Goal: Task Accomplishment & Management: Complete application form

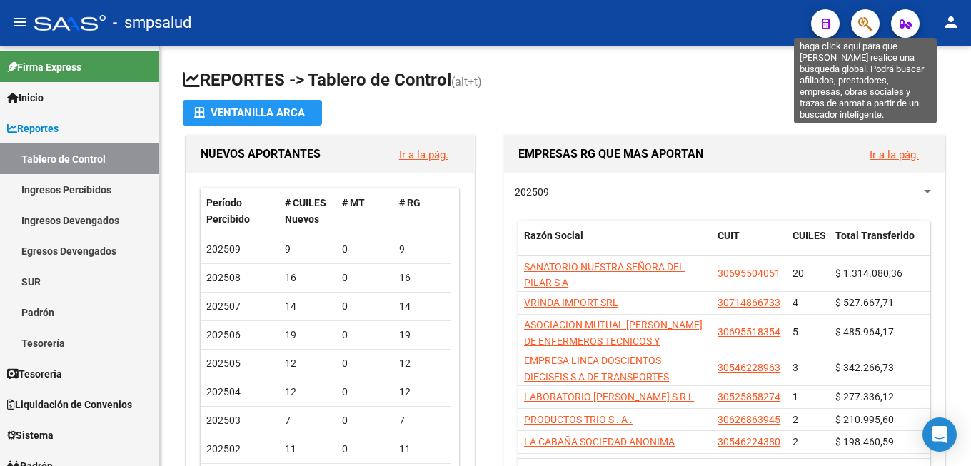
click at [860, 30] on icon "button" at bounding box center [865, 24] width 14 height 16
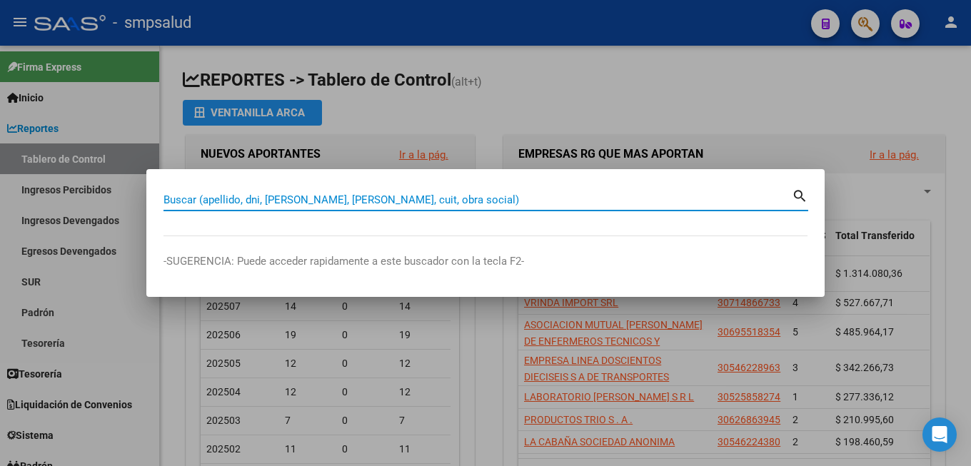
click at [289, 194] on input "Buscar (apellido, dni, [PERSON_NAME], [PERSON_NAME], cuit, obra social)" at bounding box center [478, 200] width 628 height 13
click at [269, 194] on input "Buscar (apellido, dni, [PERSON_NAME], [PERSON_NAME], cuit, obra social)" at bounding box center [478, 200] width 628 height 13
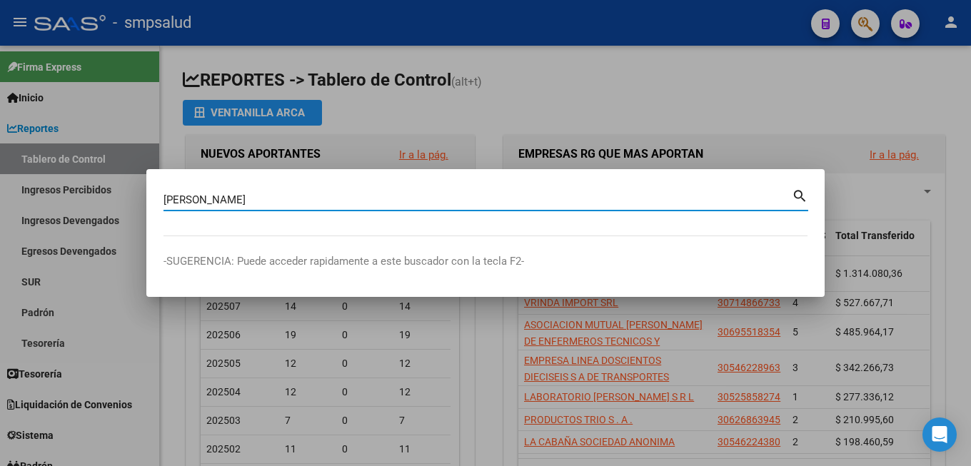
type input "[PERSON_NAME]"
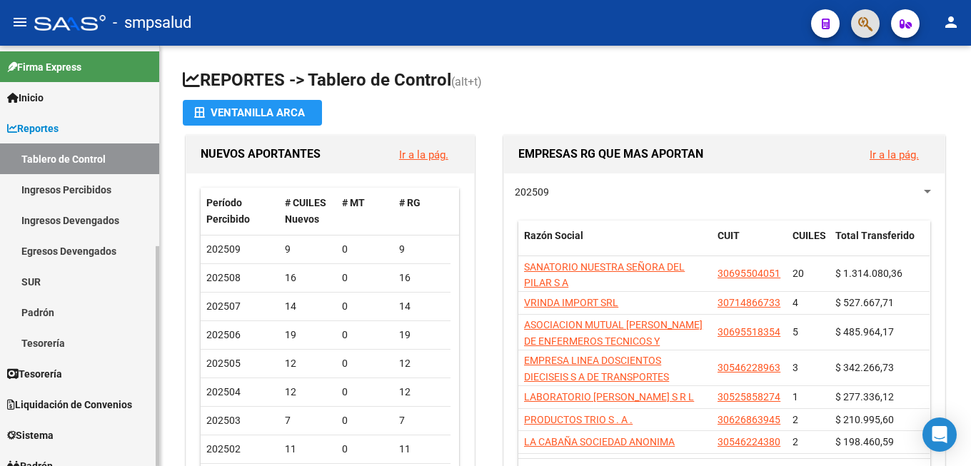
click at [90, 316] on link "Padrón" at bounding box center [79, 312] width 159 height 31
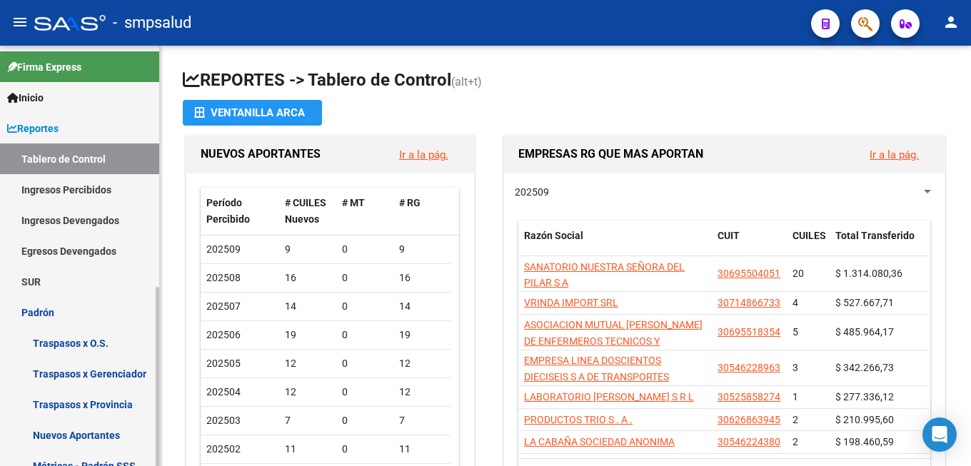
click at [109, 341] on link "Traspasos x O.S." at bounding box center [79, 343] width 159 height 31
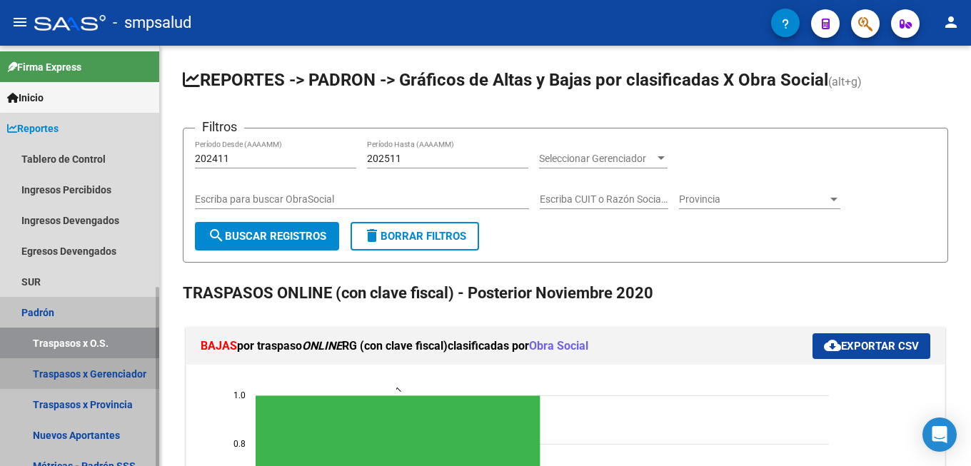
click at [114, 369] on link "Traspasos x Gerenciador" at bounding box center [79, 373] width 159 height 31
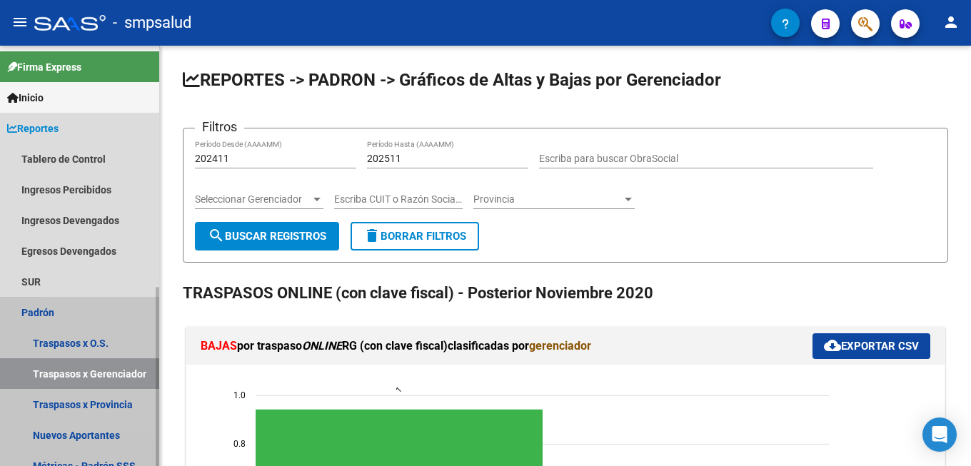
drag, startPoint x: 88, startPoint y: 300, endPoint x: 114, endPoint y: 298, distance: 26.5
click at [87, 301] on link "Padrón" at bounding box center [79, 312] width 159 height 31
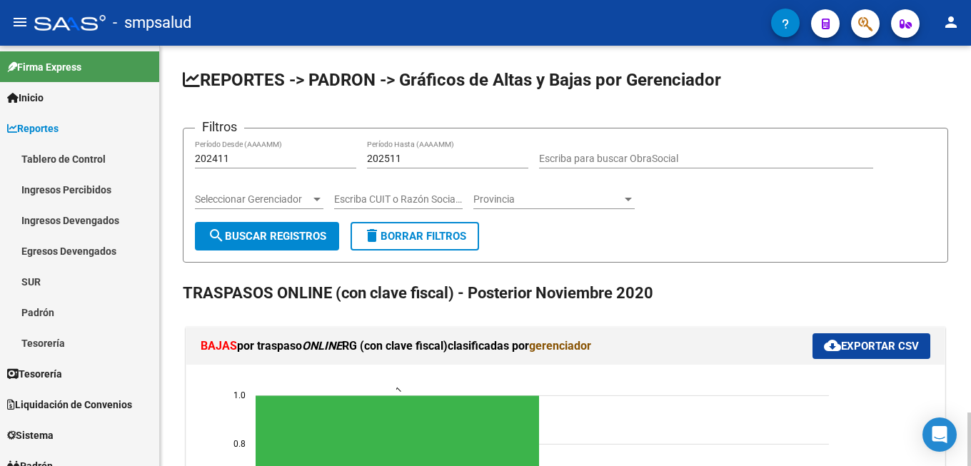
scroll to position [219, 0]
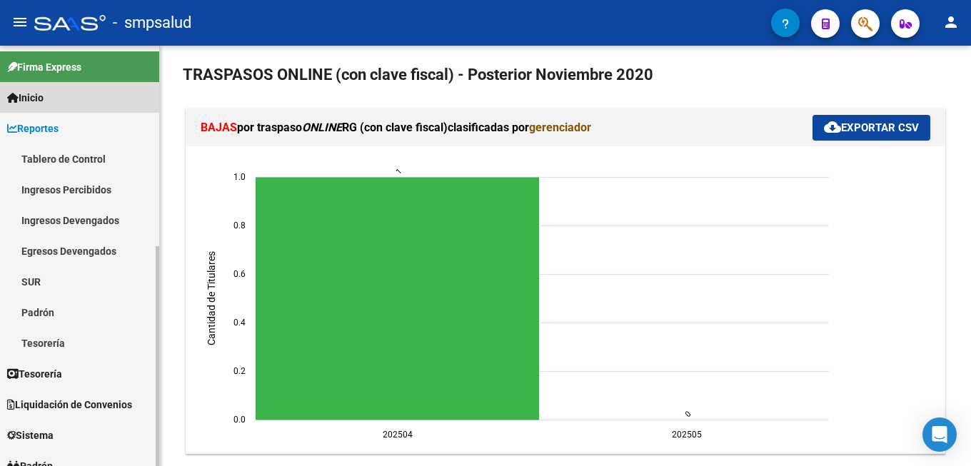
click at [37, 100] on span "Inicio" at bounding box center [25, 98] width 36 height 16
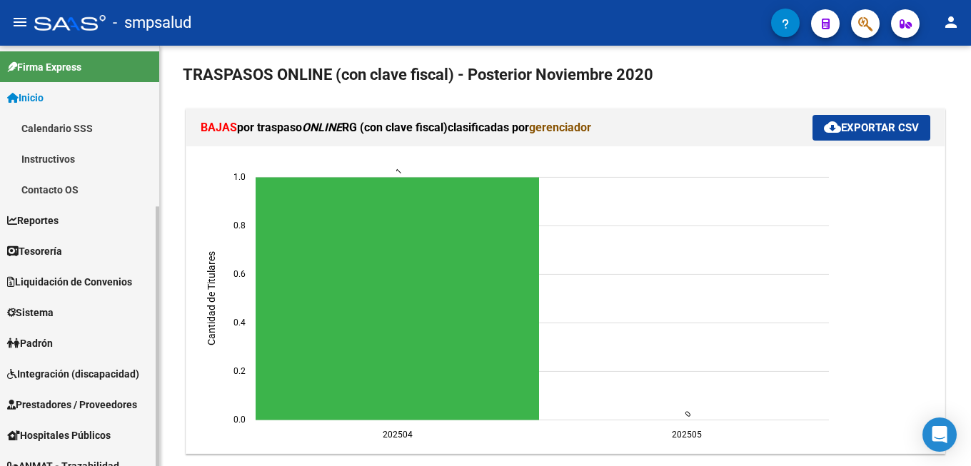
scroll to position [146, 0]
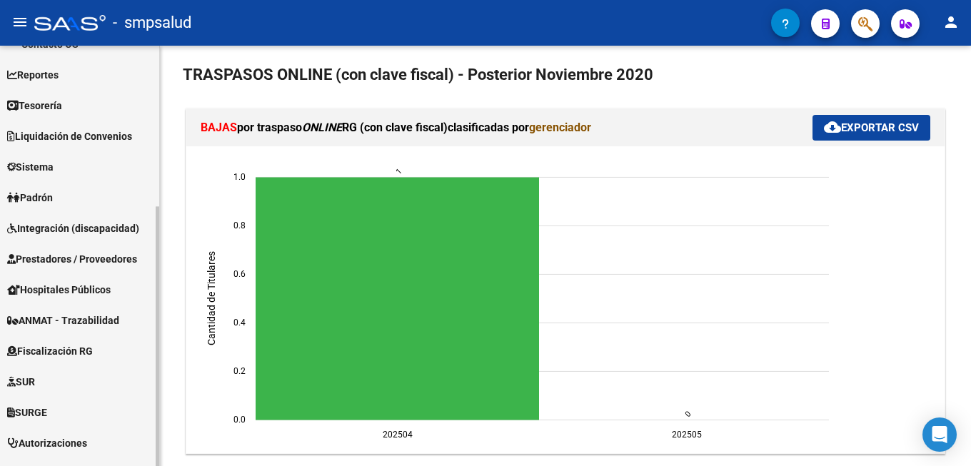
click at [74, 191] on link "Padrón" at bounding box center [79, 197] width 159 height 31
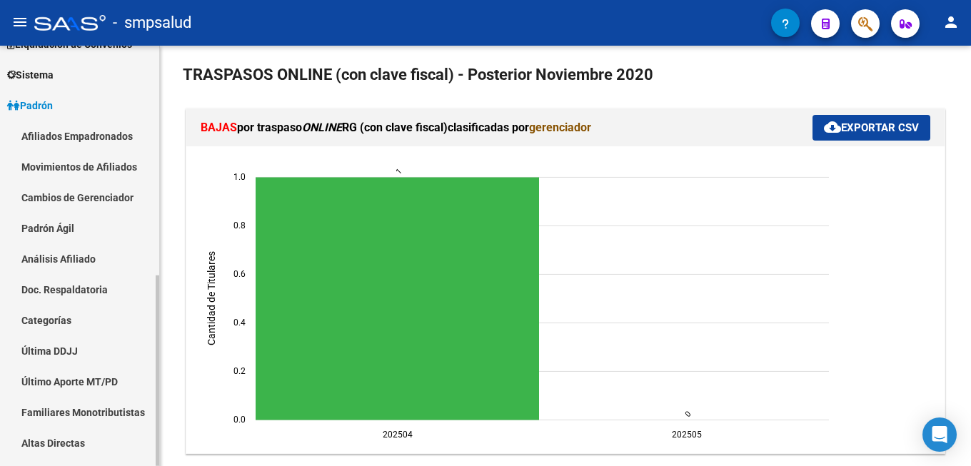
click at [77, 138] on link "Afiliados Empadronados" at bounding box center [79, 136] width 159 height 31
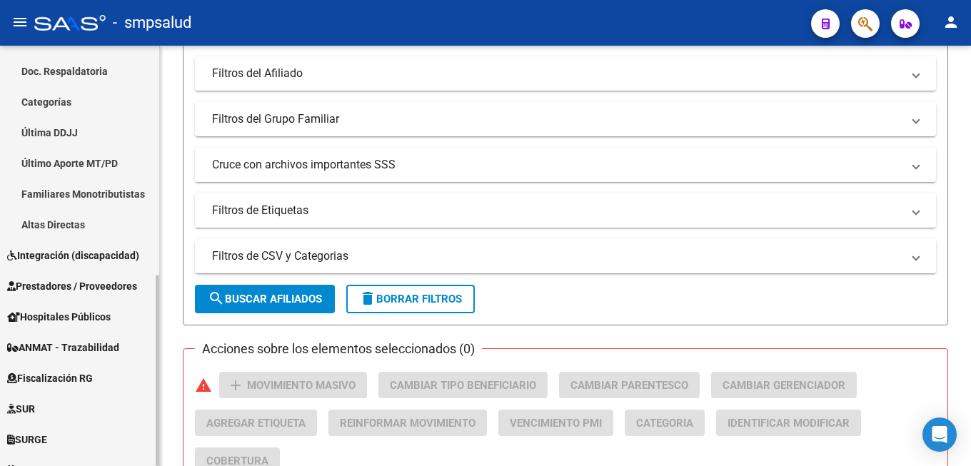
scroll to position [506, 0]
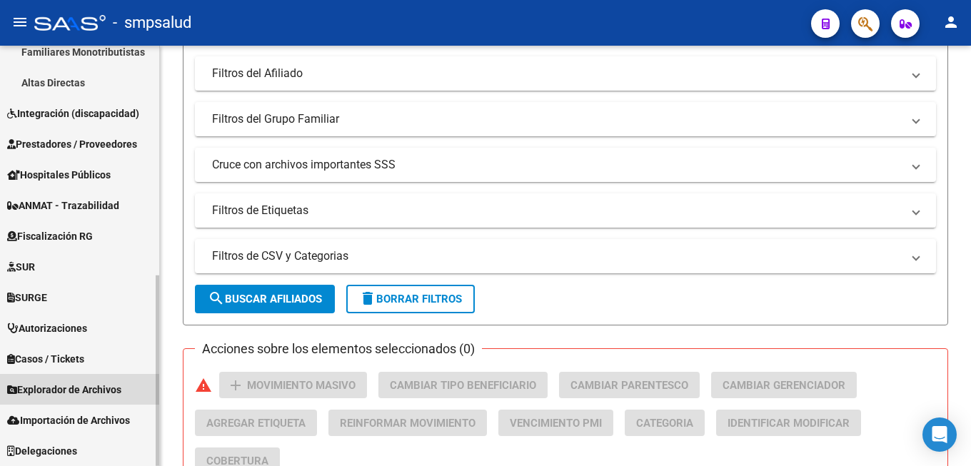
click at [72, 383] on span "Explorador de Archivos" at bounding box center [64, 390] width 114 height 16
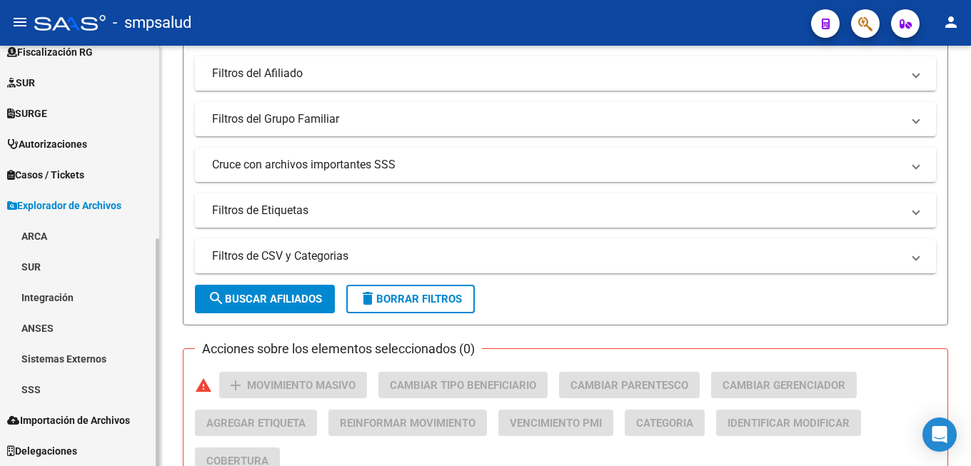
scroll to position [353, 0]
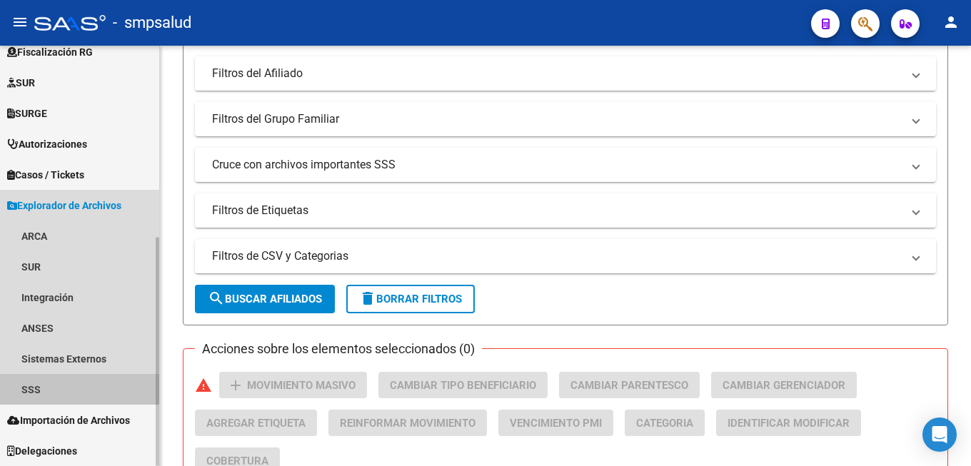
click at [59, 386] on link "SSS" at bounding box center [79, 389] width 159 height 31
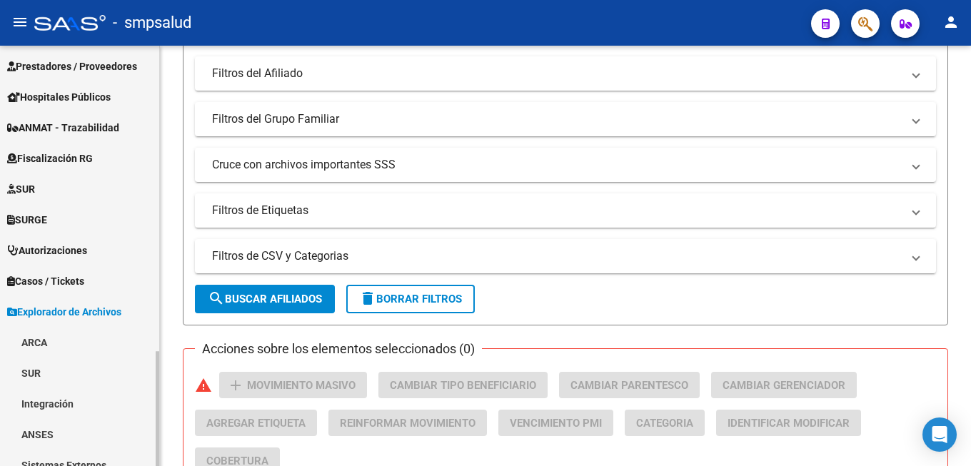
scroll to position [28, 0]
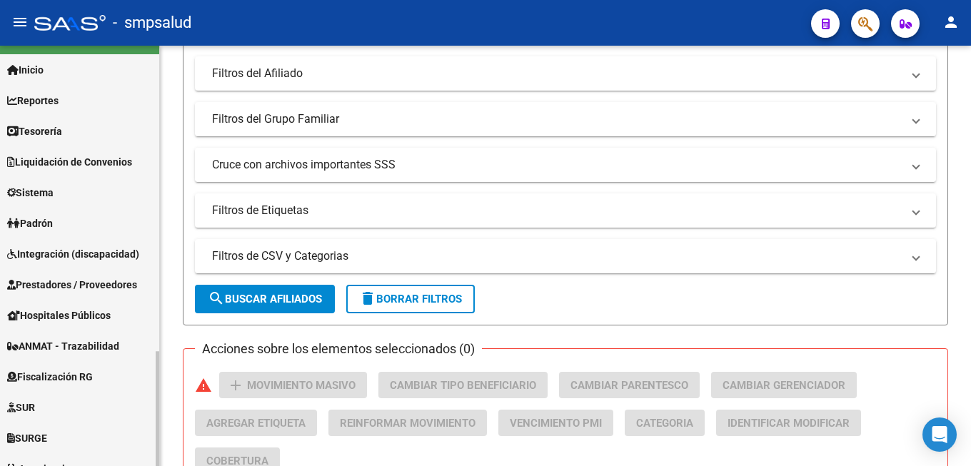
click at [90, 219] on link "Padrón" at bounding box center [79, 223] width 159 height 31
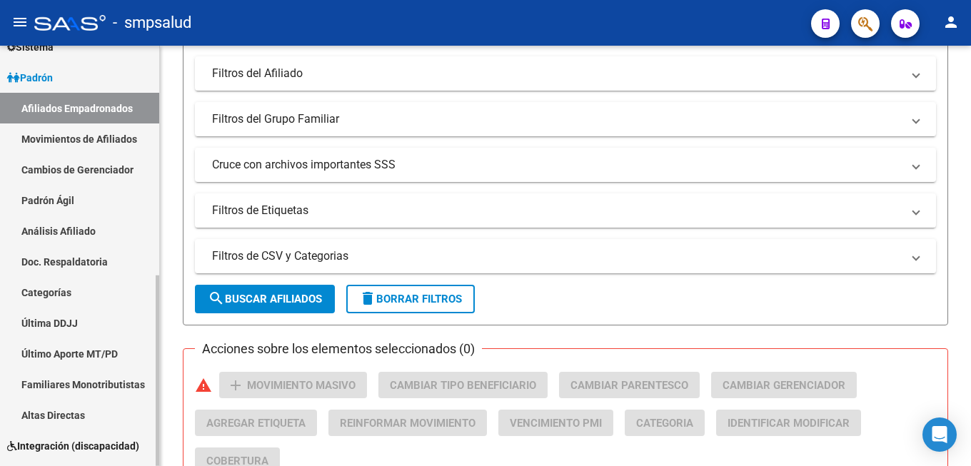
scroll to position [246, 0]
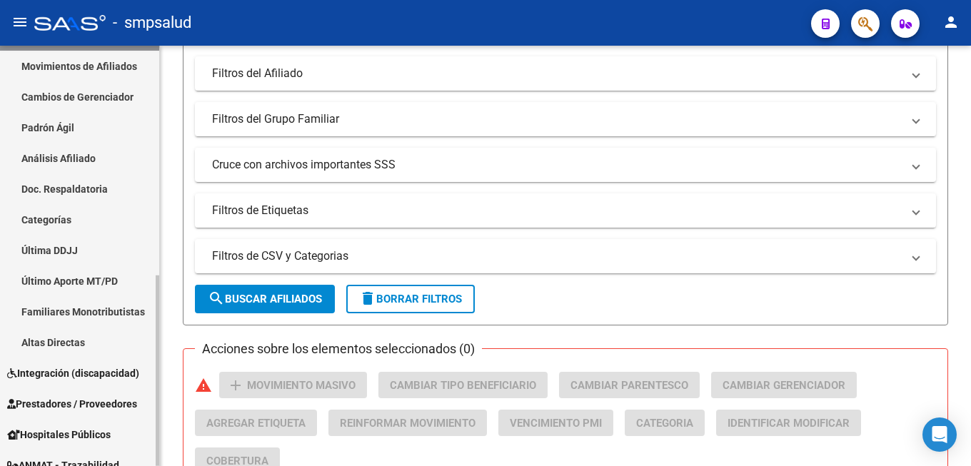
click at [27, 343] on link "Altas Directas" at bounding box center [79, 342] width 159 height 31
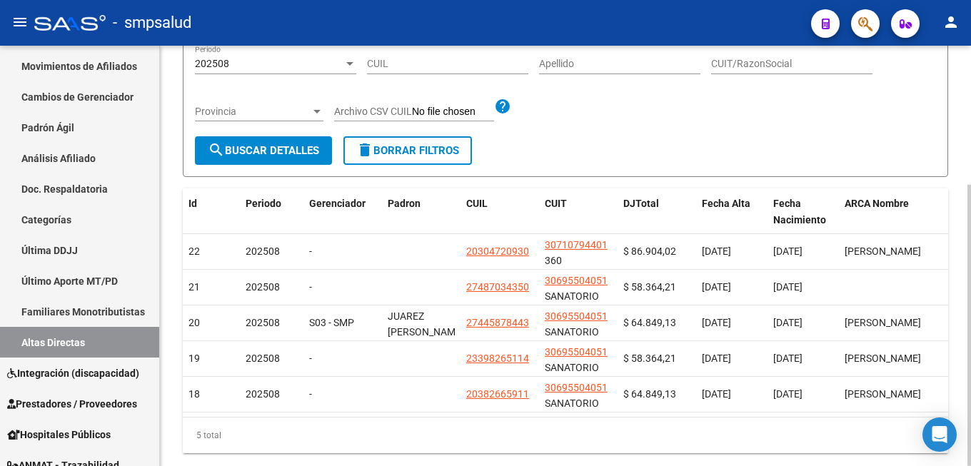
scroll to position [208, 0]
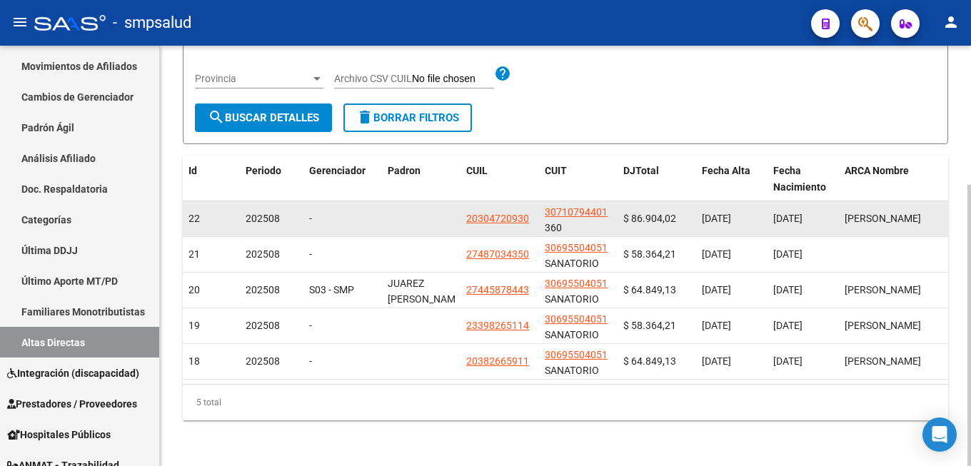
click at [840, 209] on datatable-body-cell "[PERSON_NAME]" at bounding box center [892, 218] width 107 height 35
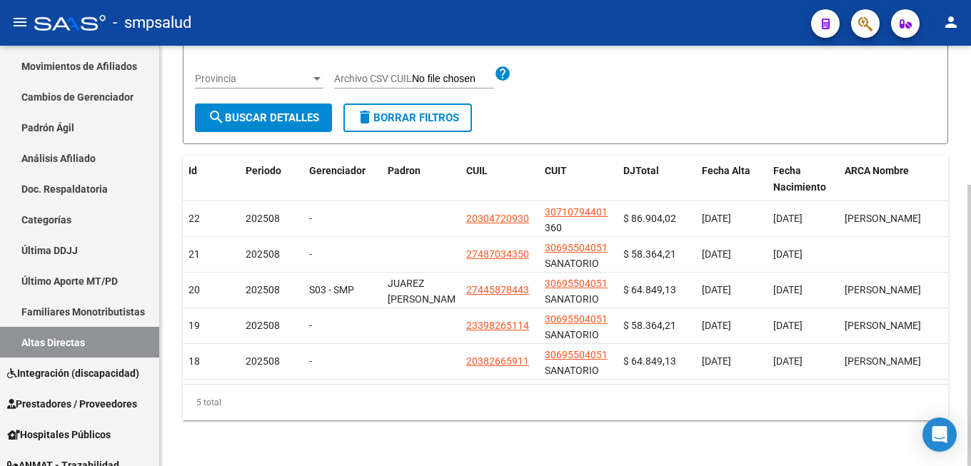
click at [916, 384] on datatable-footer "5 total 1" at bounding box center [566, 402] width 766 height 36
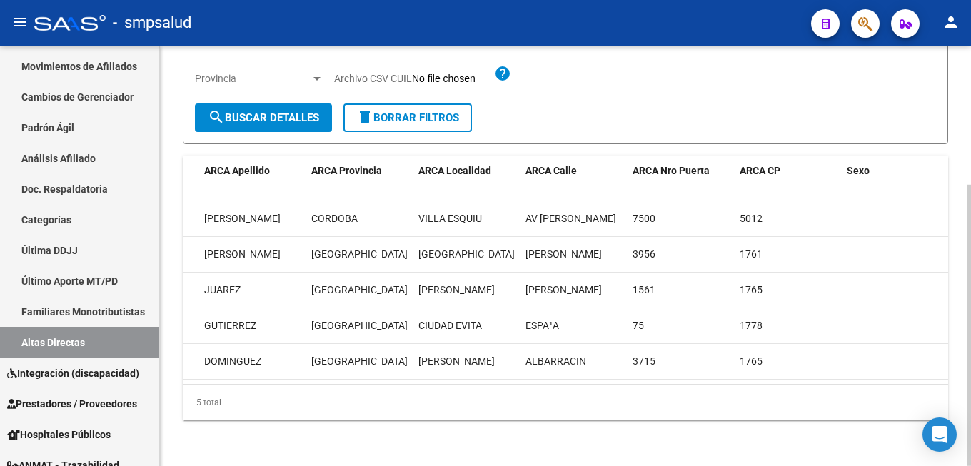
scroll to position [0, 0]
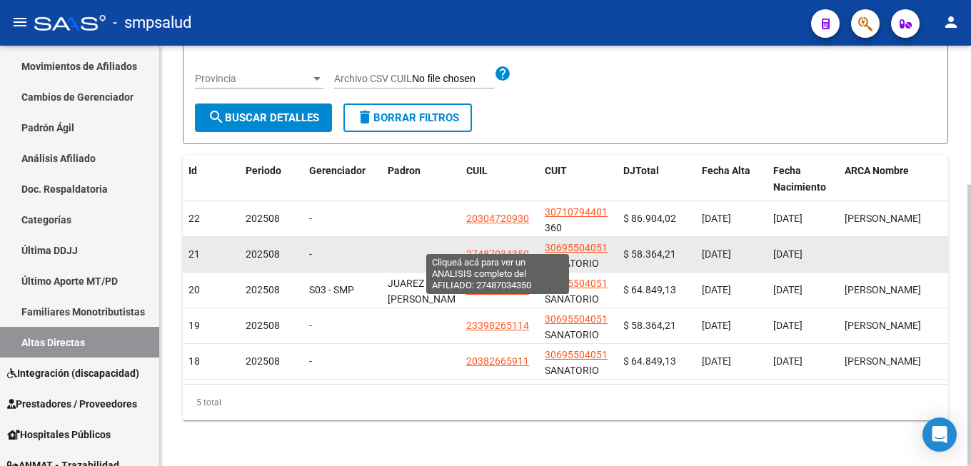
click at [497, 249] on span "27487034350" at bounding box center [497, 254] width 63 height 11
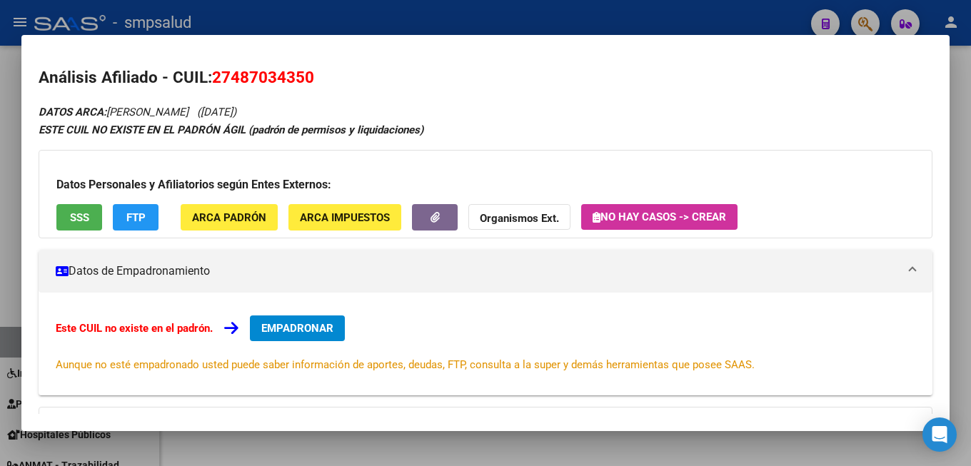
click at [301, 323] on span "EMPADRONAR" at bounding box center [297, 328] width 72 height 13
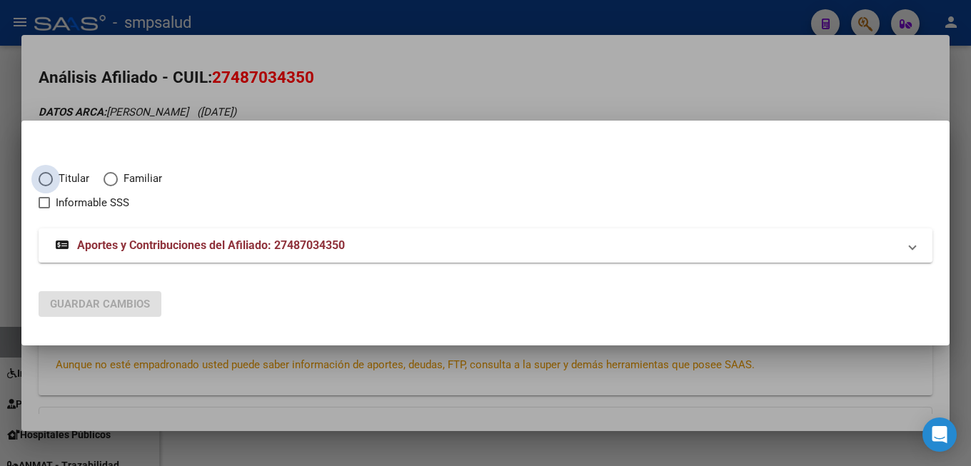
click at [69, 179] on span "Titular" at bounding box center [71, 179] width 36 height 16
click at [53, 179] on input "Titular" at bounding box center [46, 179] width 14 height 14
radio input "true"
checkbox input "true"
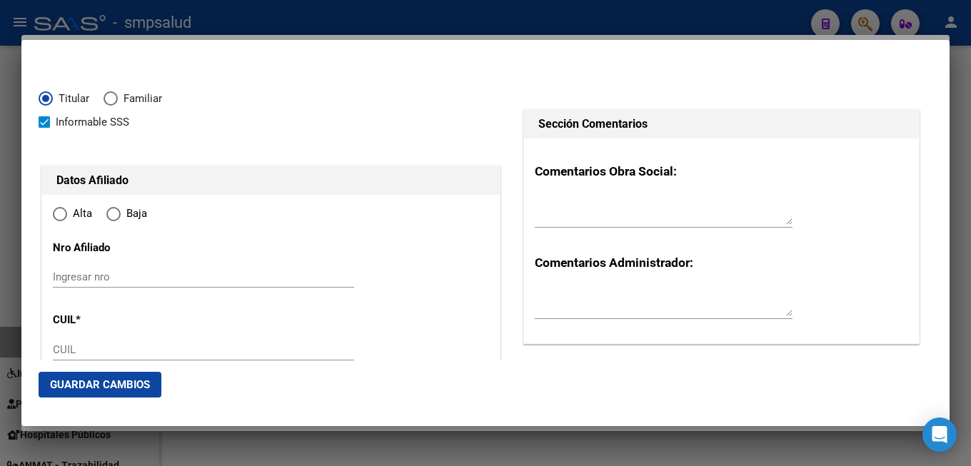
type input "27-48703435-0"
radio input "true"
type input "48703435"
type input "[PERSON_NAME]"
type input "[DATE]"
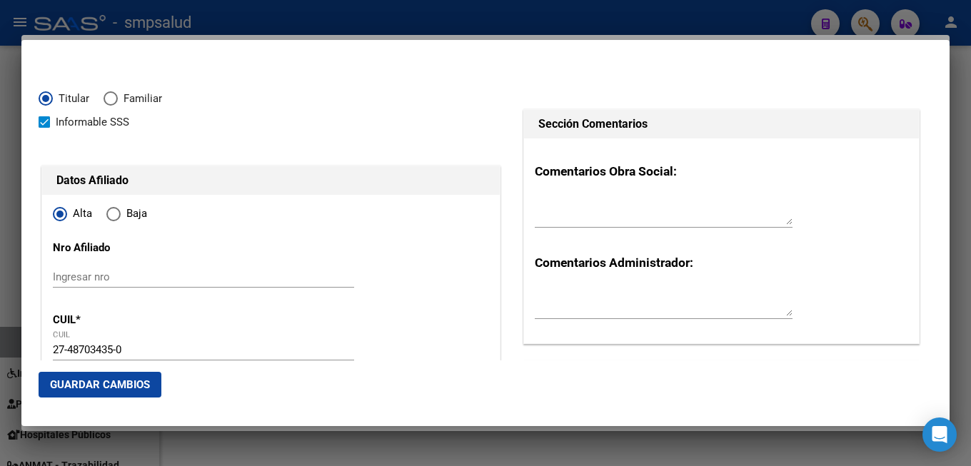
type input "1761"
type input "[PERSON_NAME]"
type input "3956"
type input "[GEOGRAPHIC_DATA]"
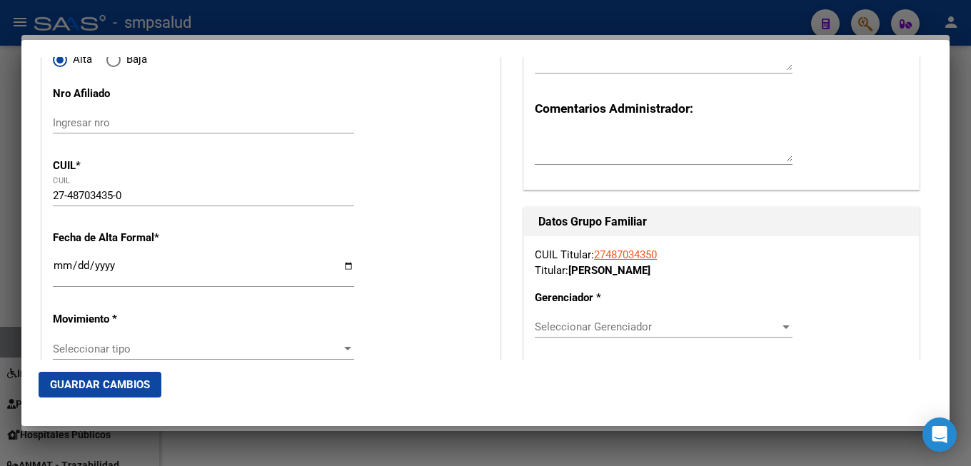
click at [59, 271] on input "Ingresar fecha" at bounding box center [203, 271] width 301 height 23
type input "[DATE]"
click at [236, 343] on span "Seleccionar tipo" at bounding box center [197, 349] width 289 height 13
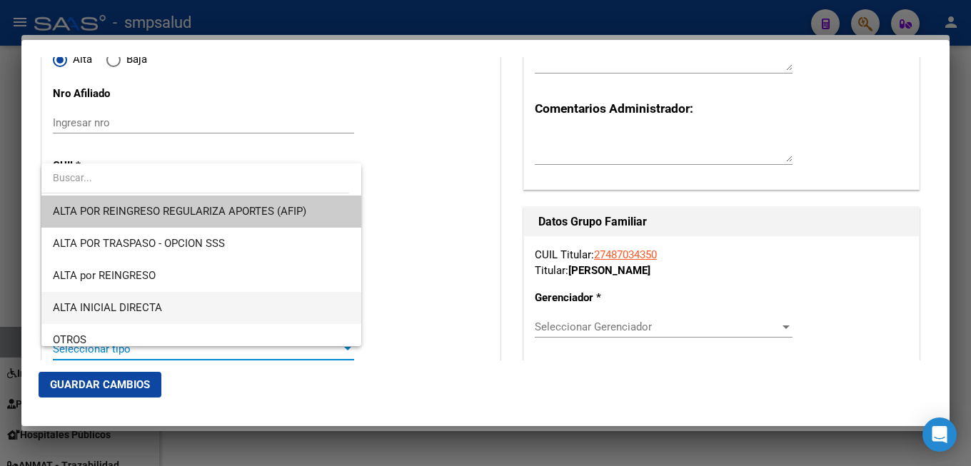
click at [217, 308] on span "ALTA INICIAL DIRECTA" at bounding box center [201, 308] width 297 height 32
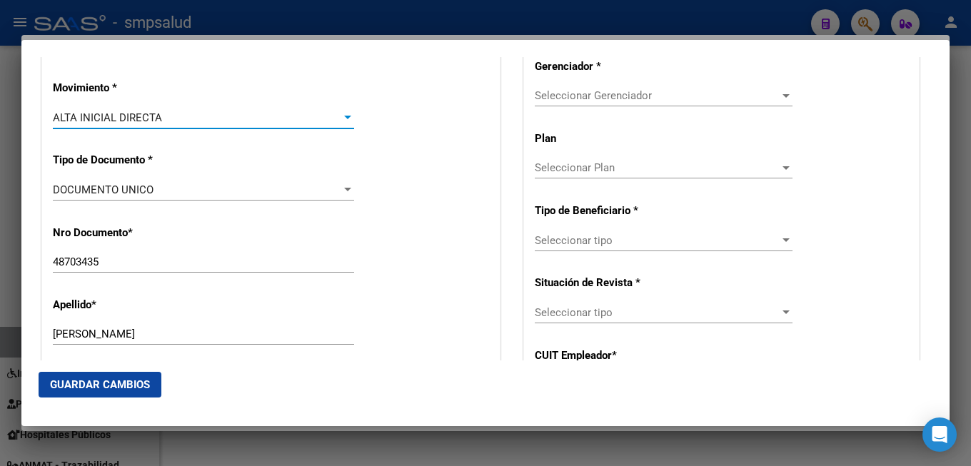
scroll to position [617, 0]
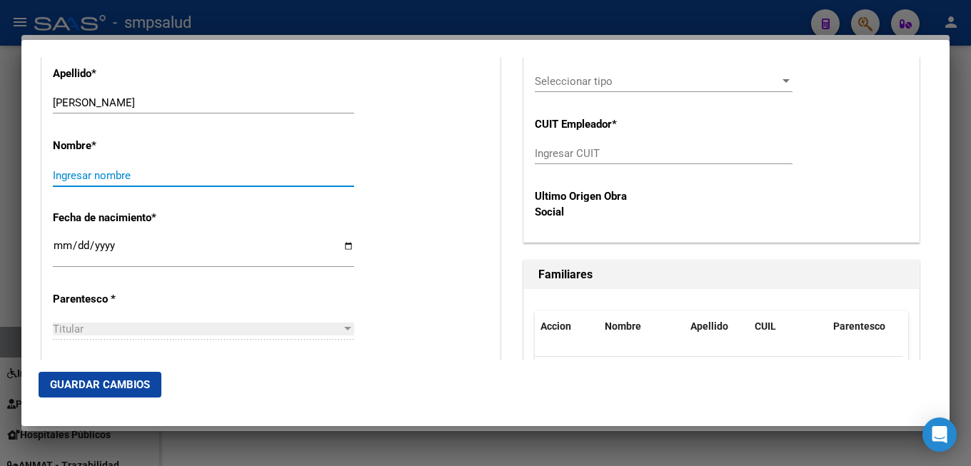
click at [79, 169] on input "Ingresar nombre" at bounding box center [203, 175] width 301 height 13
type input "[PERSON_NAME]"
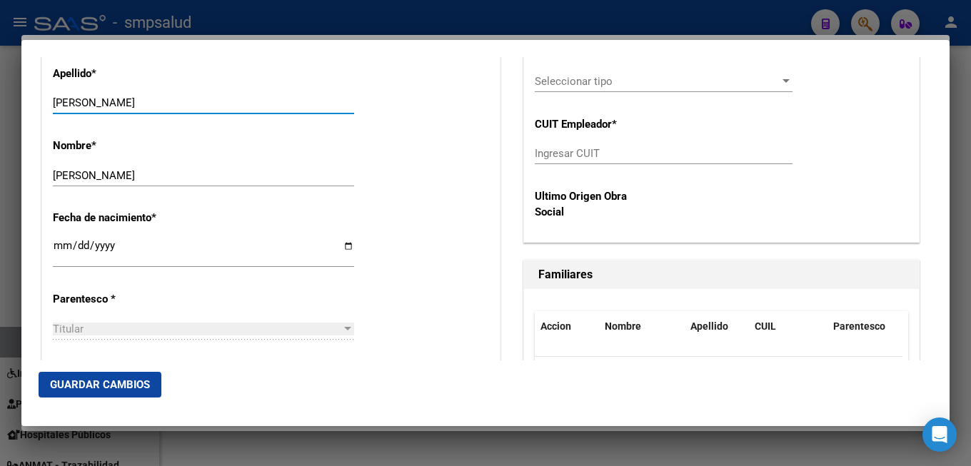
drag, startPoint x: 102, startPoint y: 94, endPoint x: 292, endPoint y: 88, distance: 190.1
click at [296, 96] on input "[PERSON_NAME]" at bounding box center [203, 102] width 301 height 13
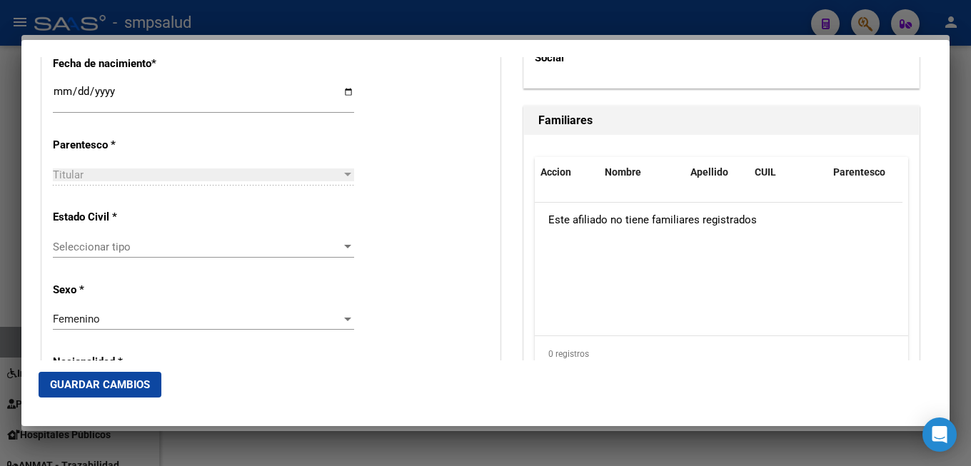
scroll to position [1003, 0]
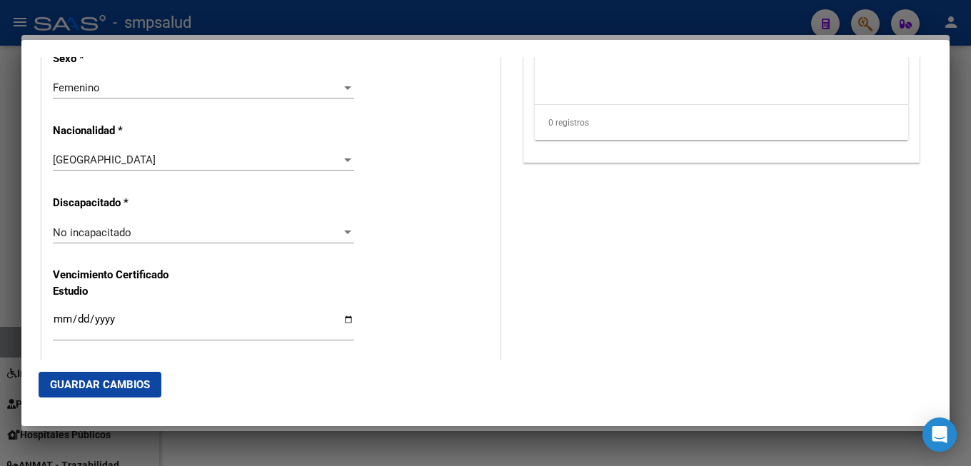
type input "[PERSON_NAME]"
click at [99, 385] on span "Guardar Cambios" at bounding box center [100, 384] width 100 height 13
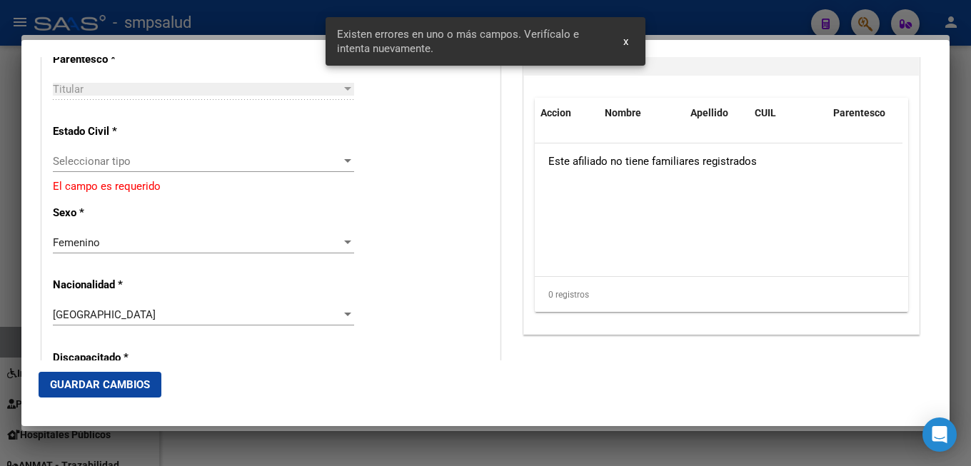
scroll to position [703, 0]
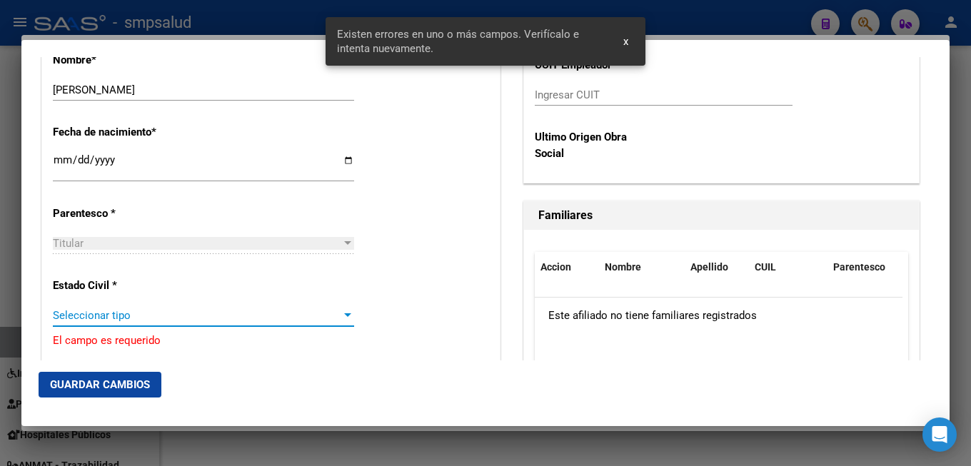
click at [209, 309] on span "Seleccionar tipo" at bounding box center [197, 315] width 289 height 13
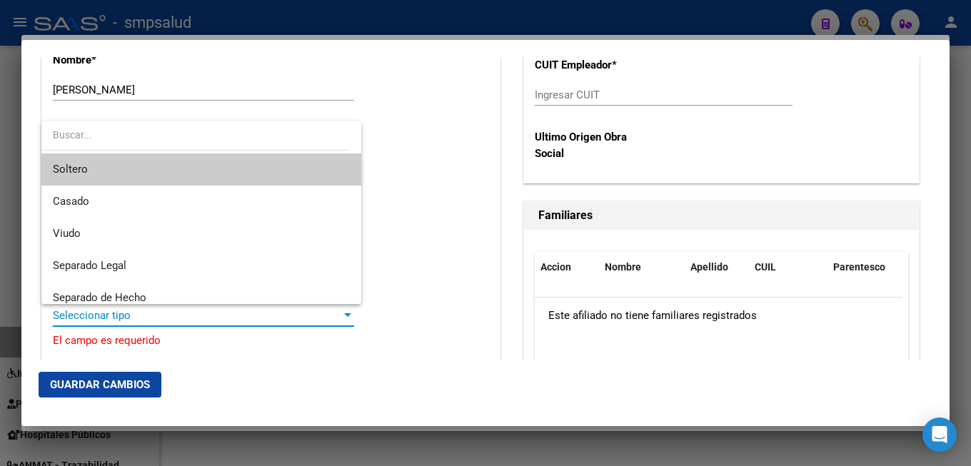
click at [150, 177] on span "Soltero" at bounding box center [201, 170] width 297 height 32
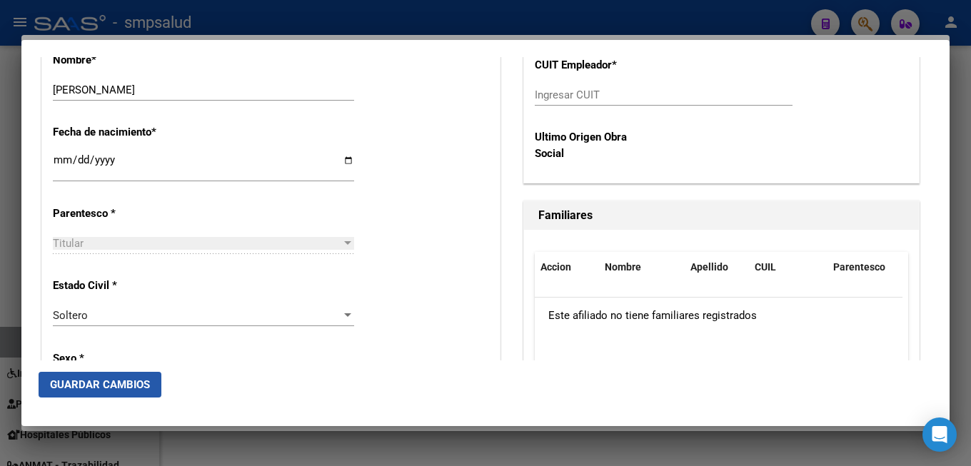
click at [119, 384] on span "Guardar Cambios" at bounding box center [100, 384] width 100 height 13
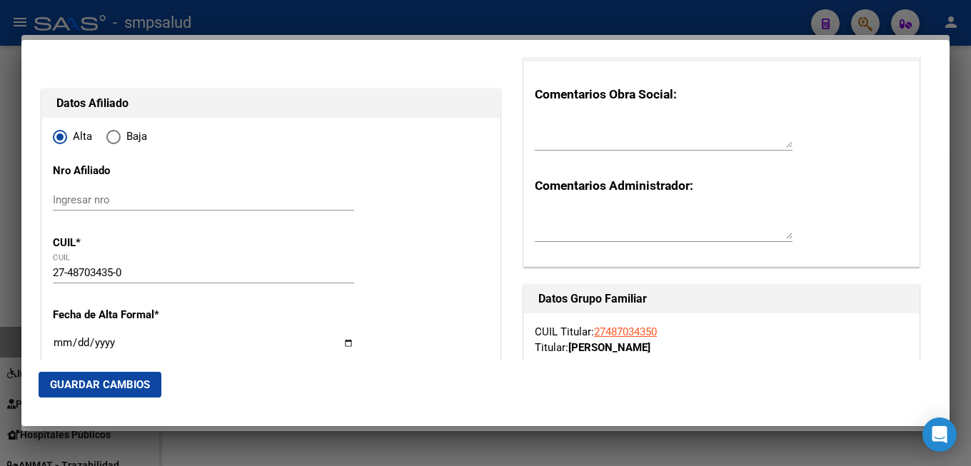
scroll to position [231, 0]
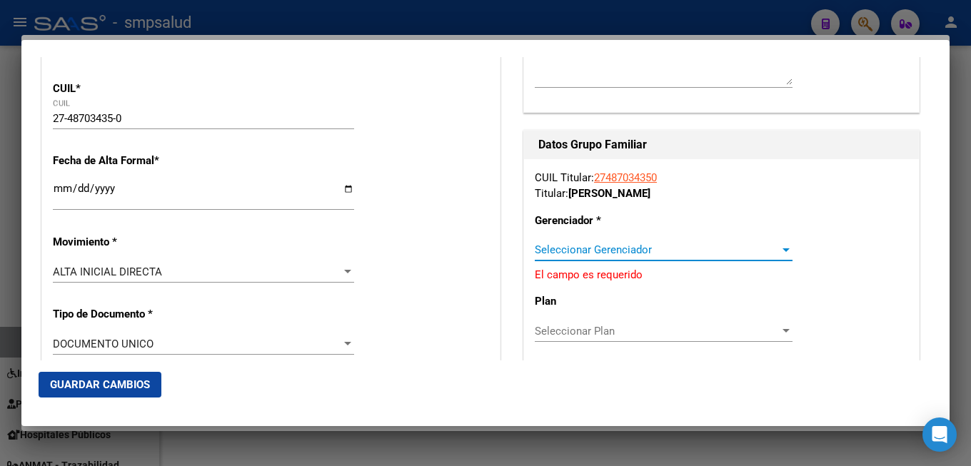
click at [783, 250] on div at bounding box center [786, 251] width 7 height 4
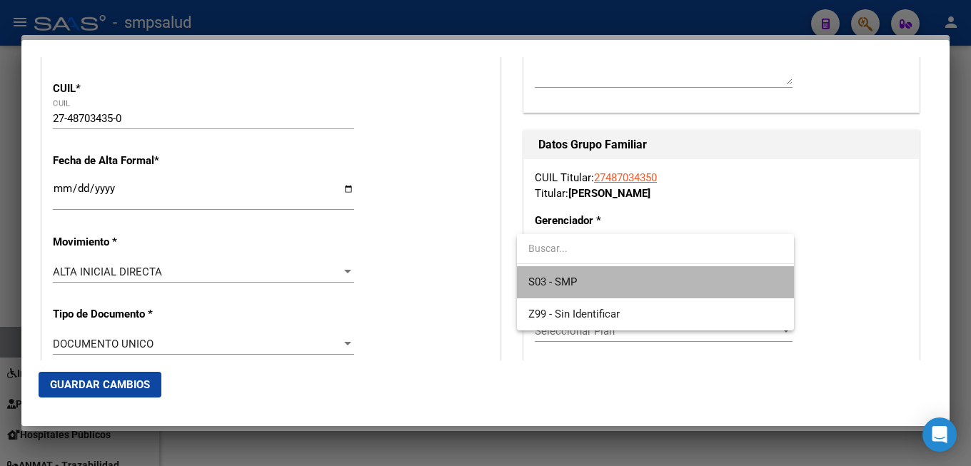
click at [681, 285] on span "S03 - SMP" at bounding box center [655, 282] width 254 height 32
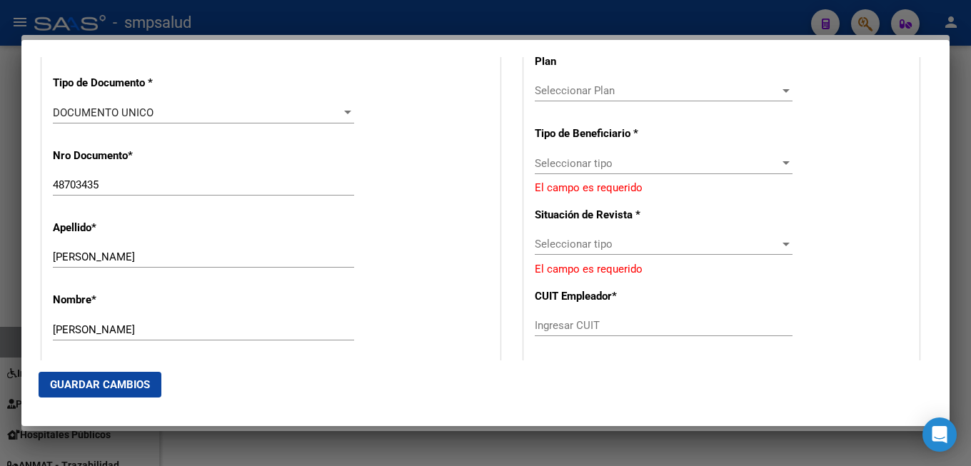
scroll to position [386, 0]
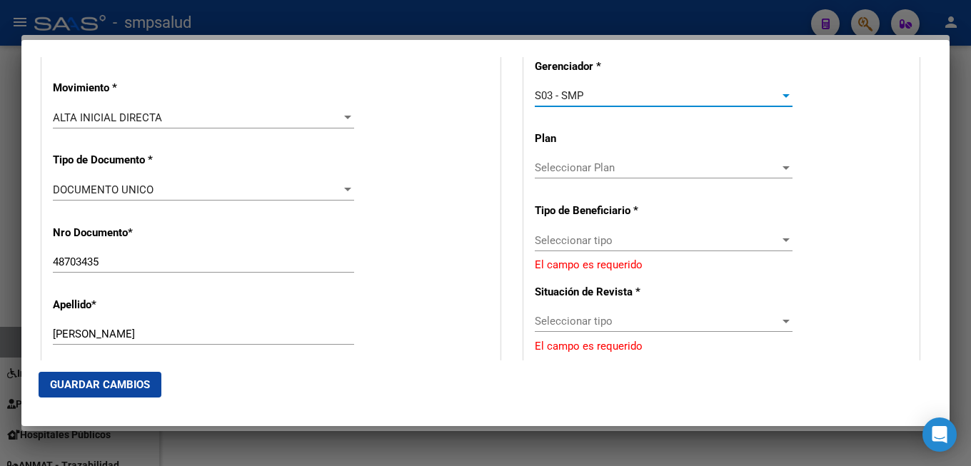
click at [780, 171] on div at bounding box center [786, 167] width 13 height 11
drag, startPoint x: 881, startPoint y: 181, endPoint x: 807, endPoint y: 210, distance: 79.6
click at [880, 181] on div at bounding box center [485, 233] width 971 height 466
click at [783, 234] on app-drop-down-list "Tipo de Beneficiario * Seleccionar tipo Seleccionar tipo El campo es requerido" at bounding box center [721, 238] width 373 height 69
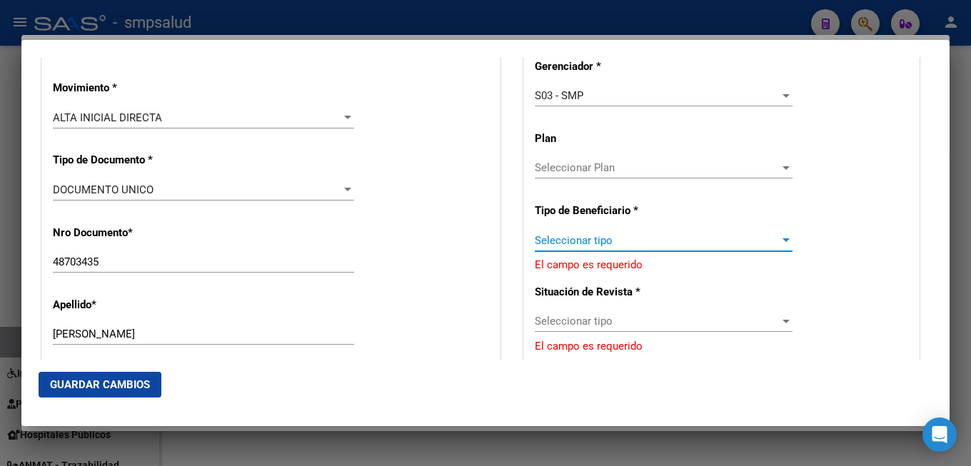
click at [783, 241] on div at bounding box center [786, 241] width 7 height 4
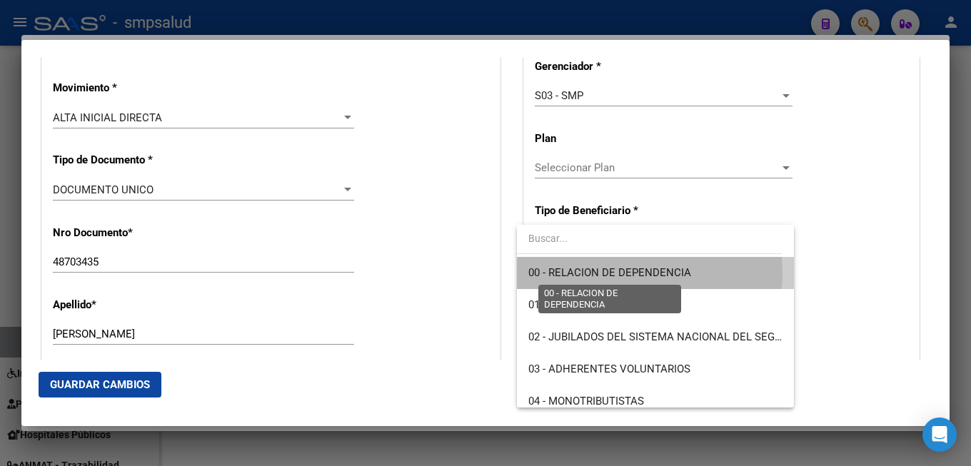
click at [638, 273] on span "00 - RELACION DE DEPENDENCIA" at bounding box center [609, 272] width 163 height 13
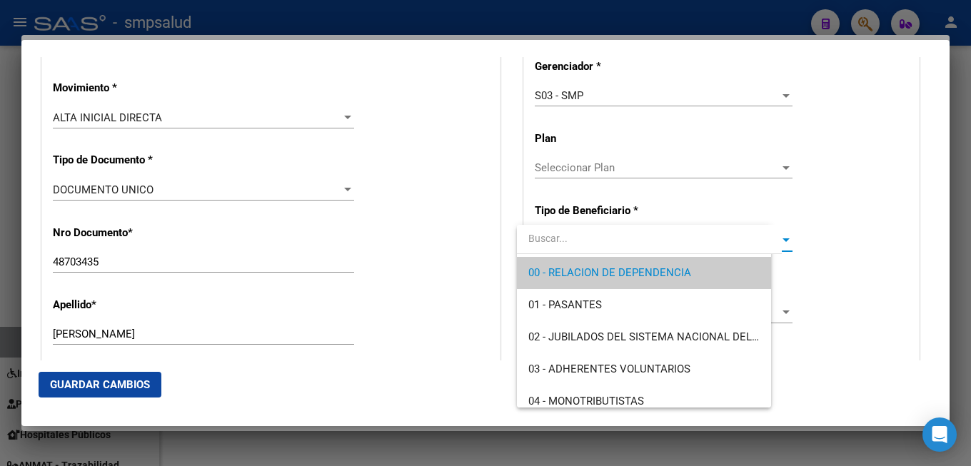
type input "30-69550405-1"
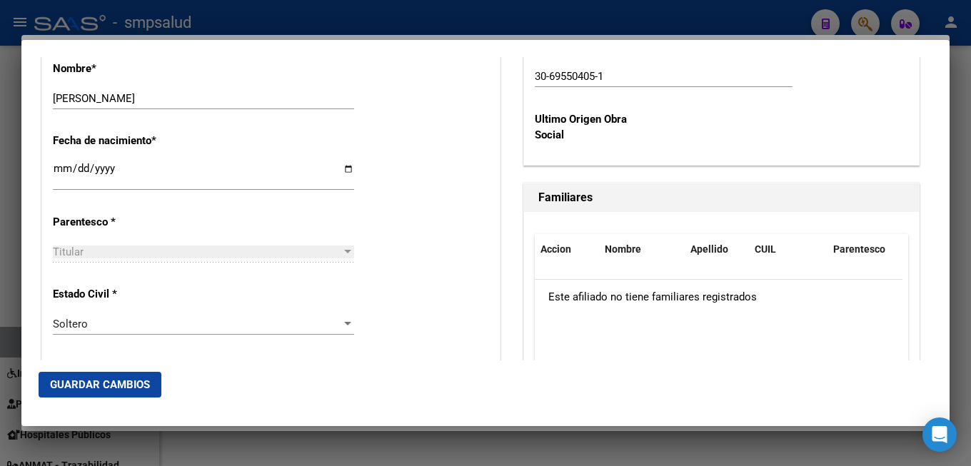
scroll to position [771, 0]
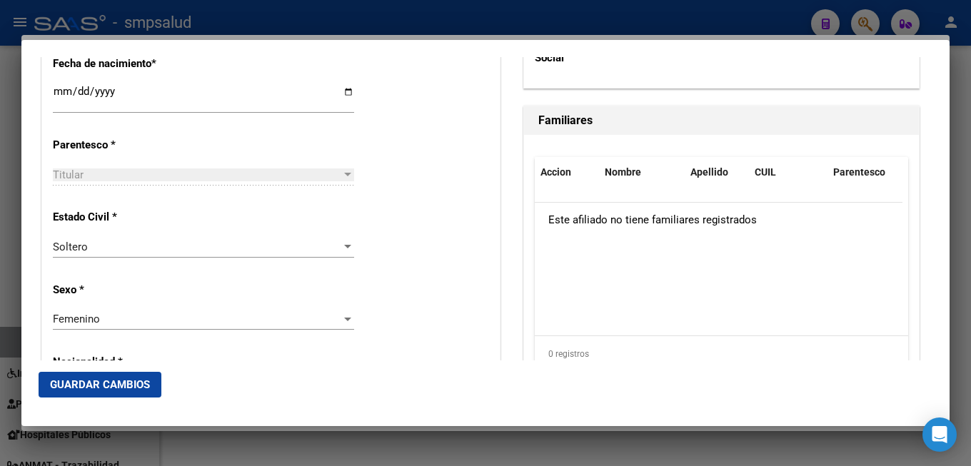
click at [97, 383] on span "Guardar Cambios" at bounding box center [100, 384] width 100 height 13
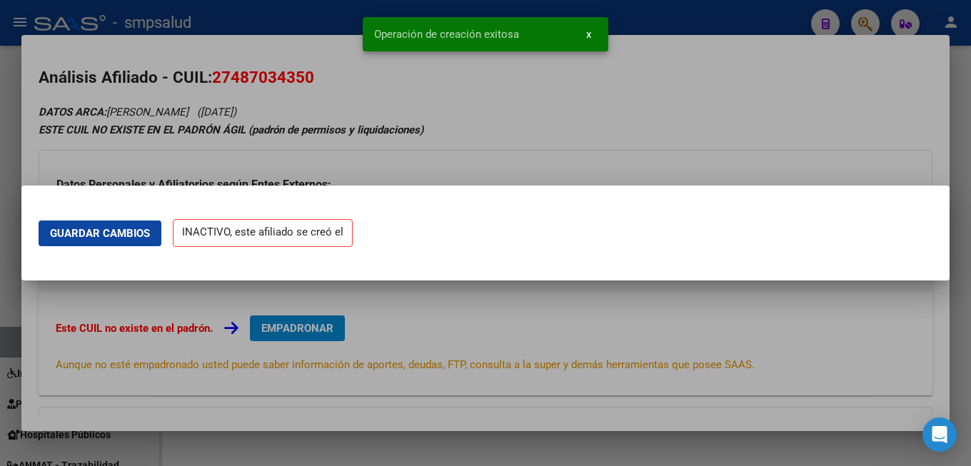
scroll to position [0, 0]
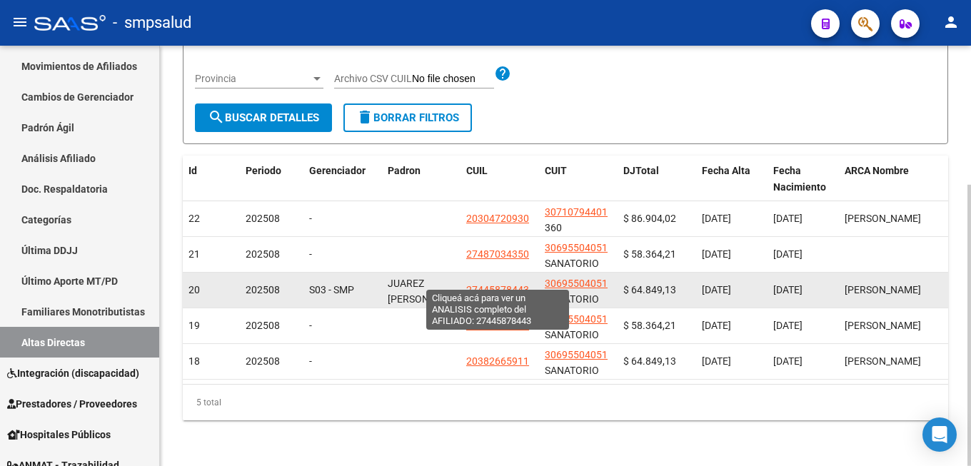
click at [513, 284] on span "27445878443" at bounding box center [497, 289] width 63 height 11
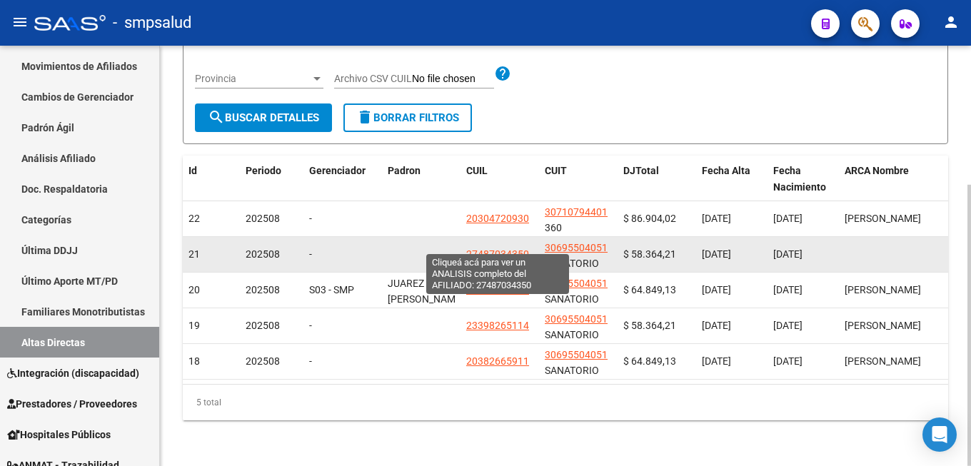
click at [497, 249] on span "27487034350" at bounding box center [497, 254] width 63 height 11
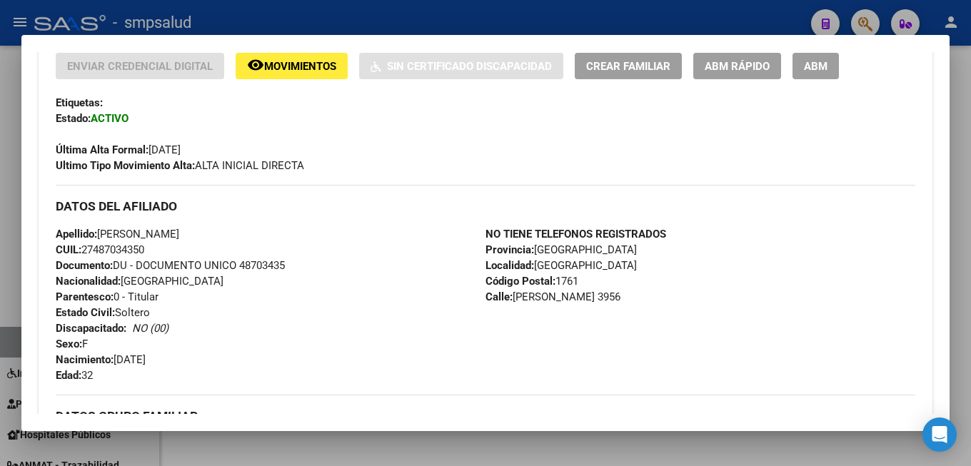
scroll to position [5, 0]
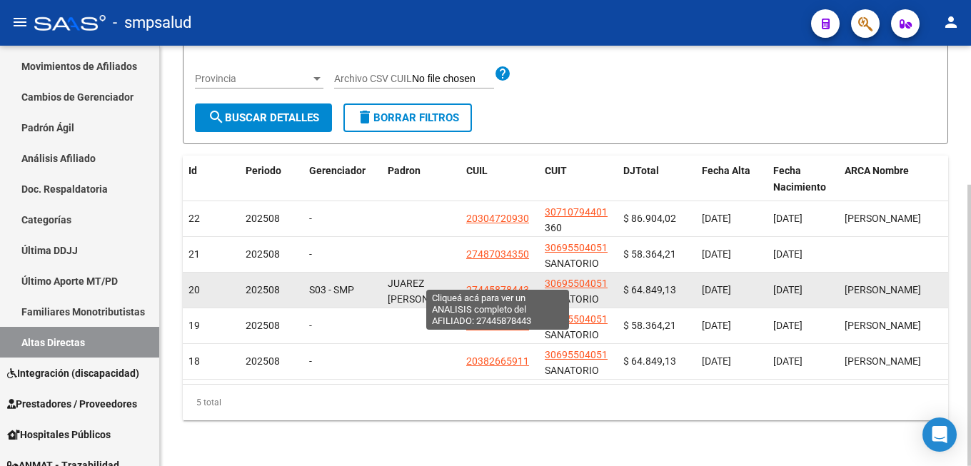
click at [508, 284] on span "27445878443" at bounding box center [497, 289] width 63 height 11
type textarea "27445878443"
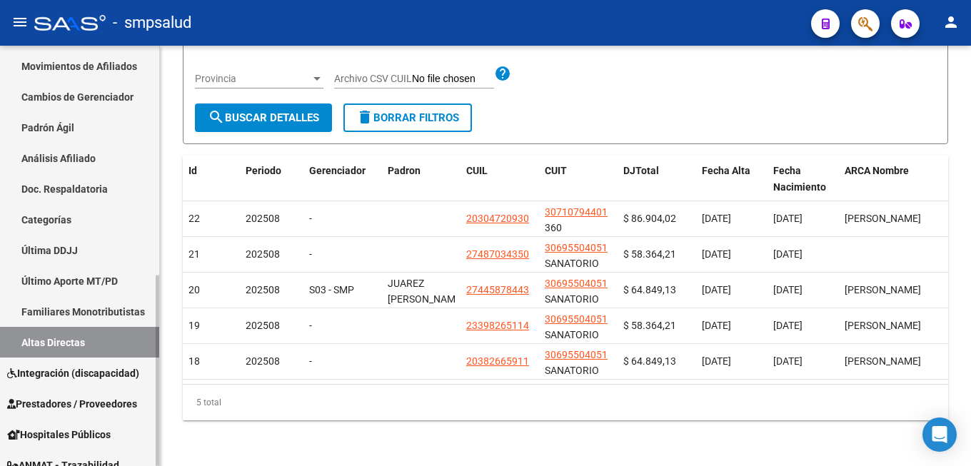
scroll to position [101, 0]
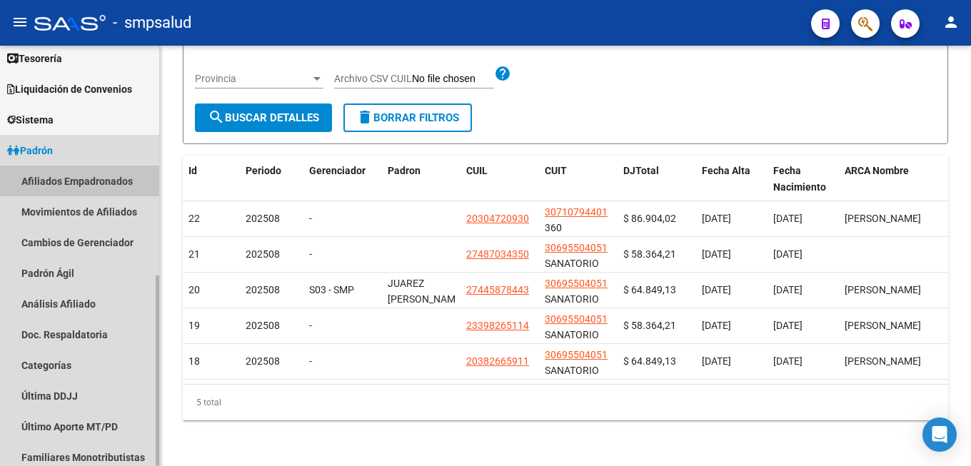
click at [93, 181] on link "Afiliados Empadronados" at bounding box center [79, 181] width 159 height 31
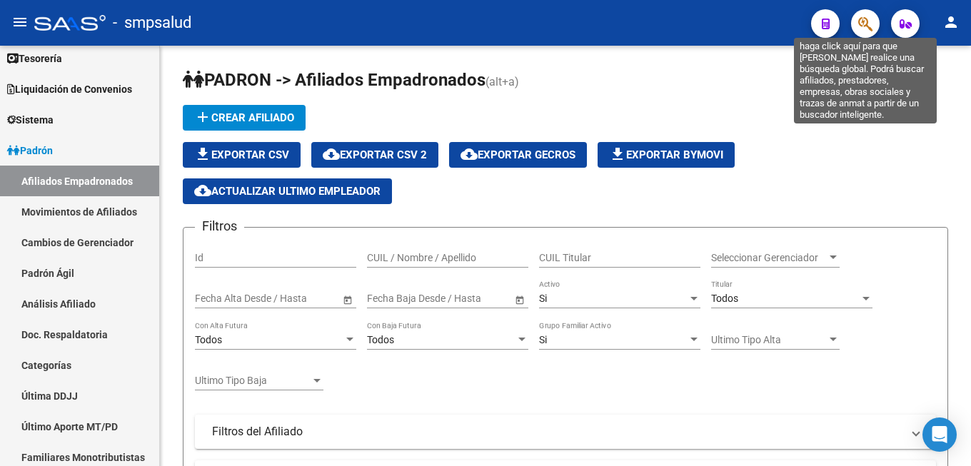
click at [865, 26] on icon "button" at bounding box center [865, 24] width 14 height 16
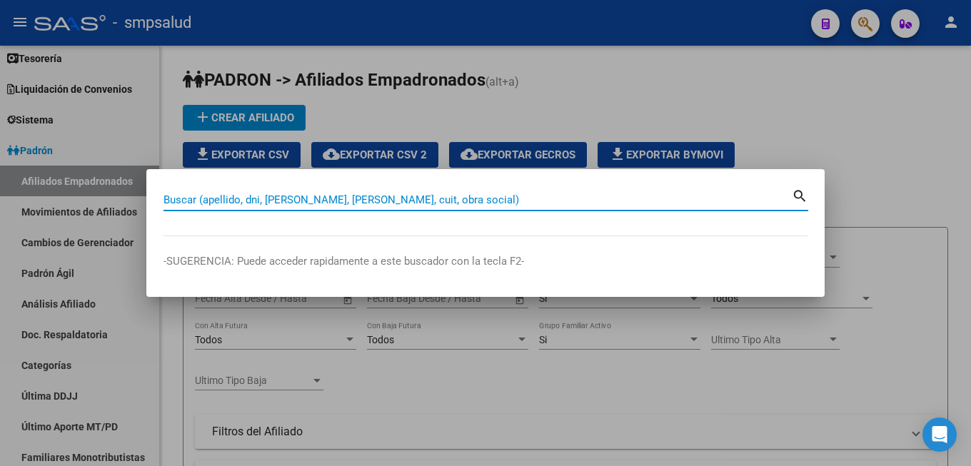
drag, startPoint x: 301, startPoint y: 196, endPoint x: 290, endPoint y: 191, distance: 11.5
click at [299, 194] on input "Buscar (apellido, dni, [PERSON_NAME], [PERSON_NAME], cuit, obra social)" at bounding box center [478, 200] width 628 height 13
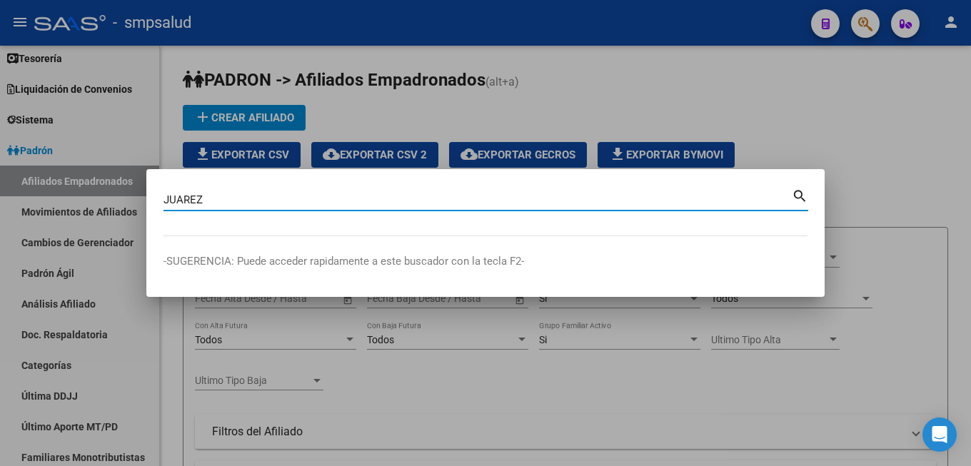
type input "JUAREZ"
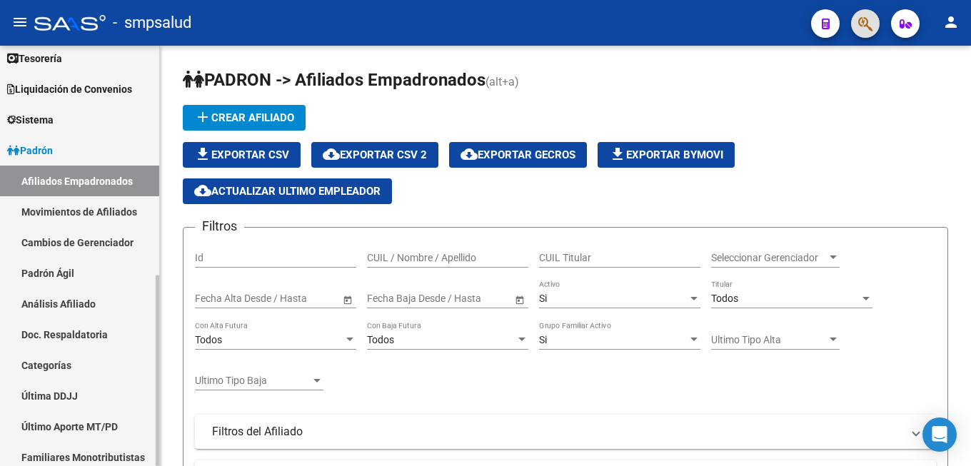
scroll to position [174, 0]
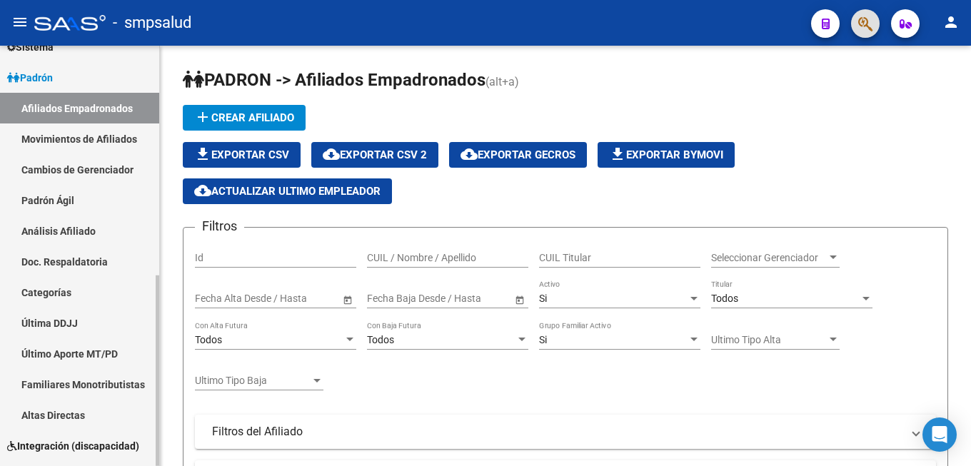
click at [75, 416] on link "Altas Directas" at bounding box center [79, 415] width 159 height 31
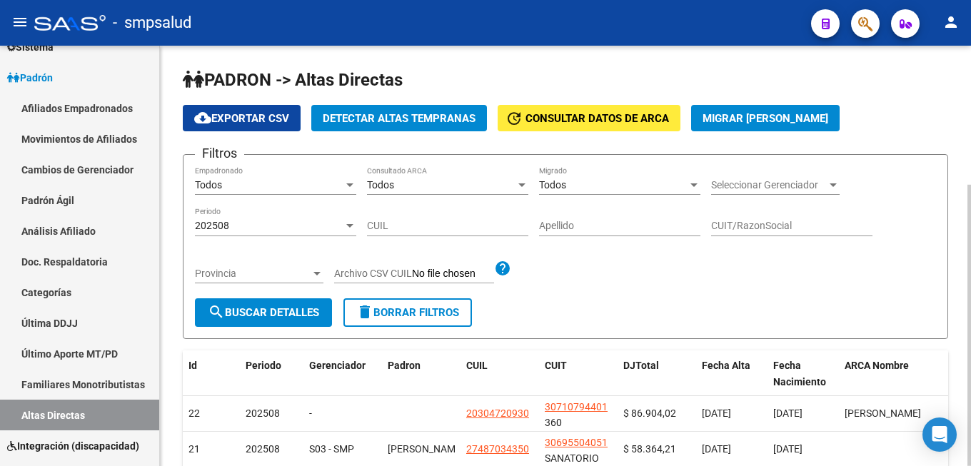
scroll to position [146, 0]
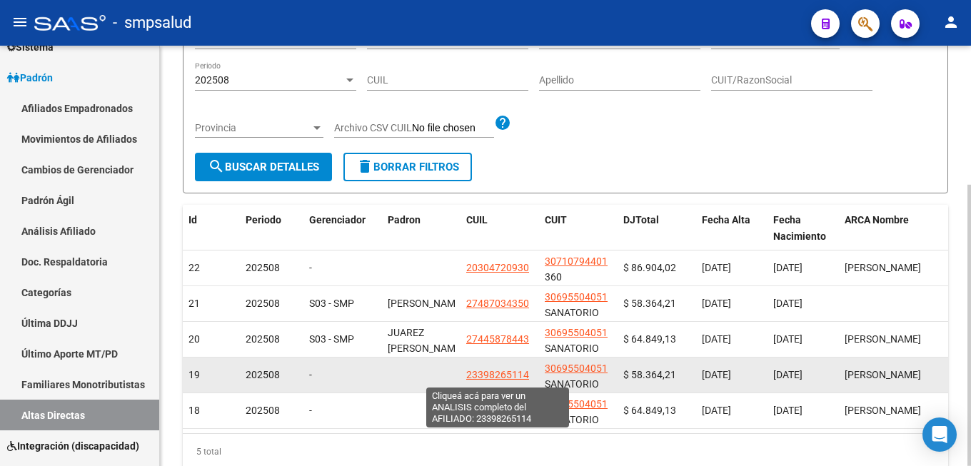
click at [516, 378] on span "23398265114" at bounding box center [497, 374] width 63 height 11
type textarea "23398265114"
click at [484, 378] on span "23398265114" at bounding box center [497, 374] width 63 height 11
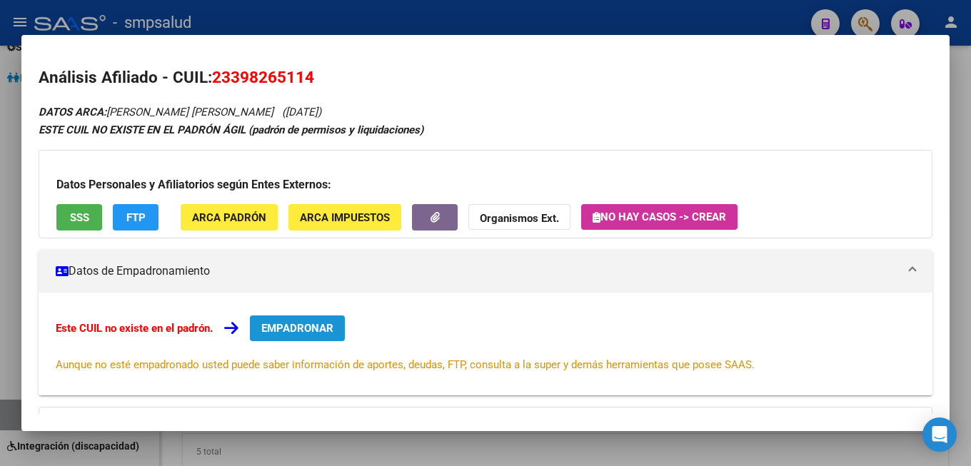
click at [301, 324] on span "EMPADRONAR" at bounding box center [297, 328] width 72 height 13
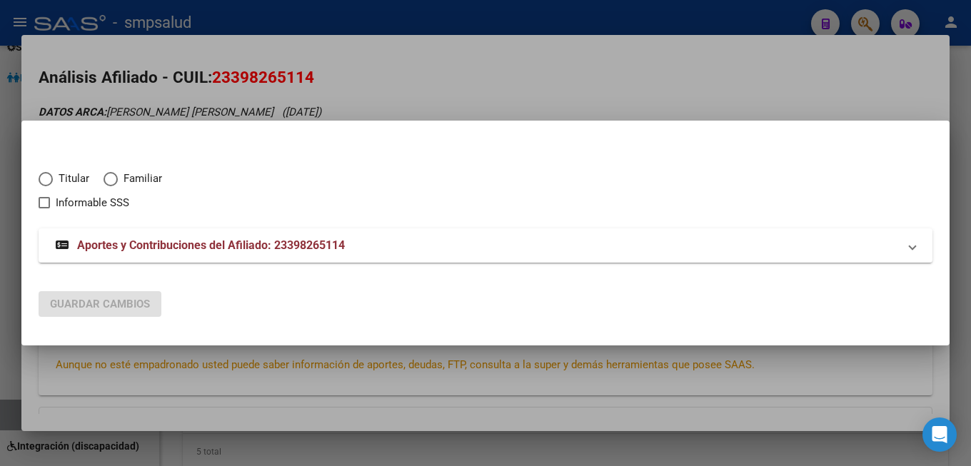
click at [80, 178] on span "Titular" at bounding box center [71, 179] width 36 height 16
click at [53, 178] on input "Titular" at bounding box center [46, 179] width 14 height 14
radio input "true"
checkbox input "true"
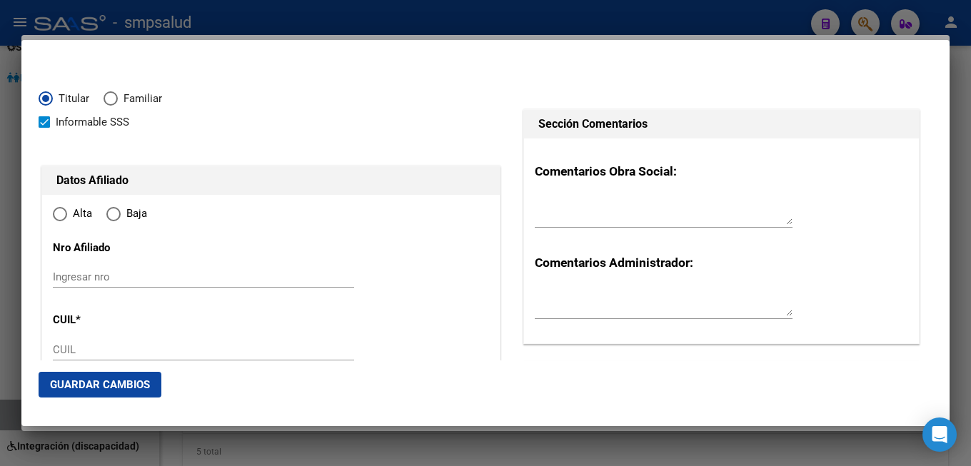
type input "23-39826511-4"
radio input "true"
type input "39826511"
type input "GUTIERREZ"
type input "[PERSON_NAME]"
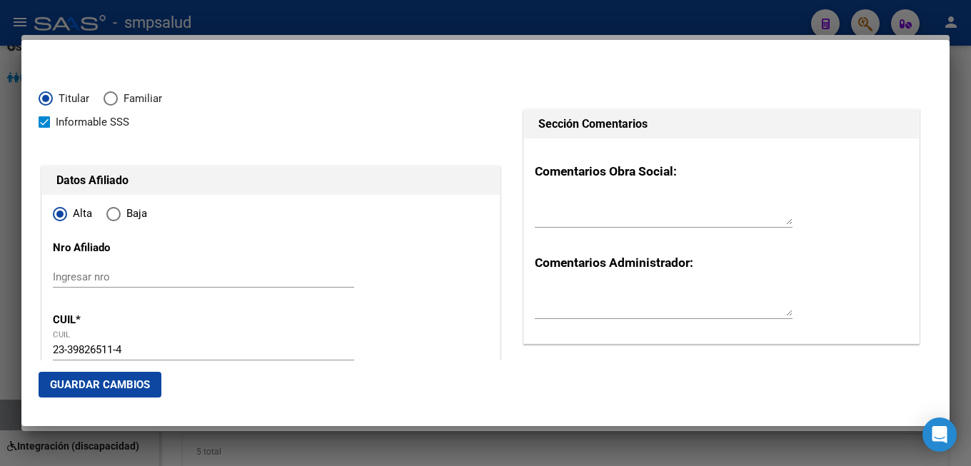
type input "[DATE]"
type input "CIUDAD EVITA"
type input "1778"
type input "ESPA¹A"
type input "75"
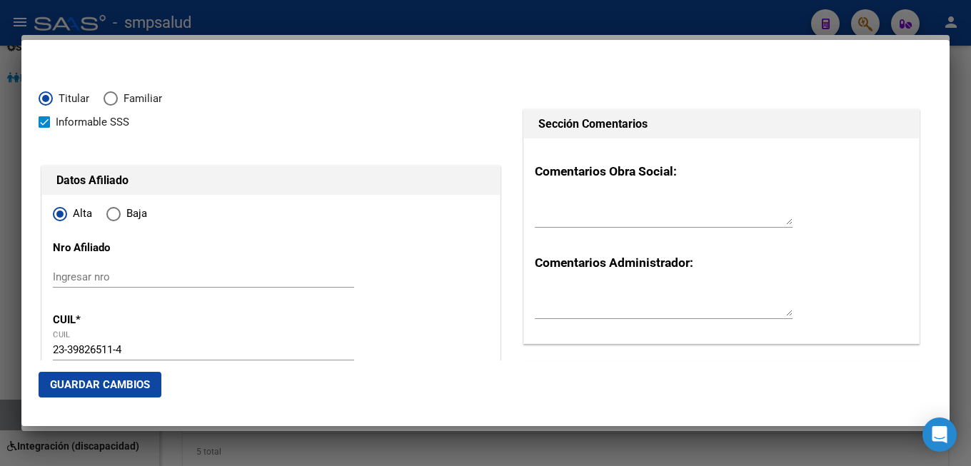
scroll to position [154, 0]
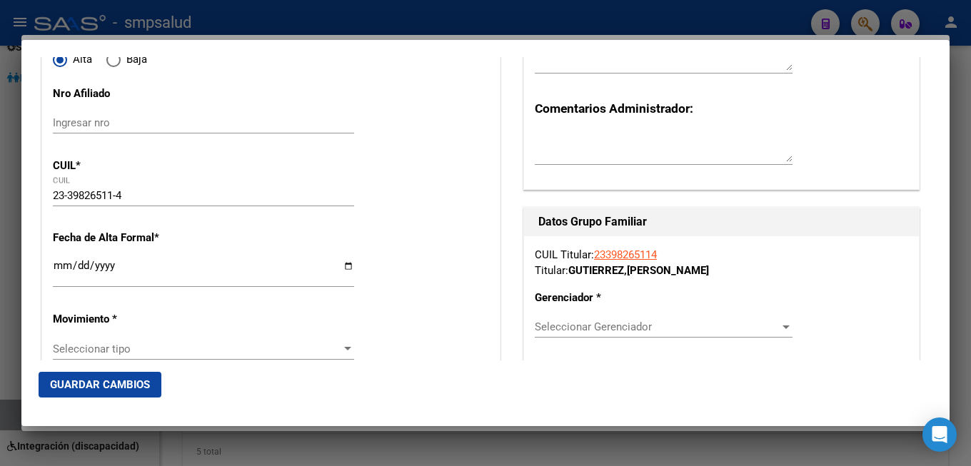
click at [64, 271] on input "Ingresar fecha" at bounding box center [203, 271] width 301 height 23
type input "[DATE]"
click at [136, 343] on span "Seleccionar tipo" at bounding box center [197, 349] width 289 height 13
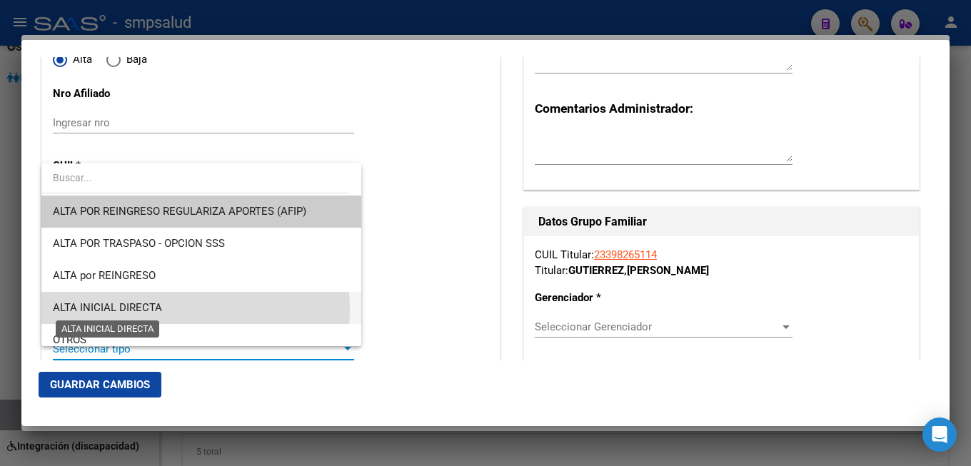
click at [151, 311] on span "ALTA INICIAL DIRECTA" at bounding box center [107, 307] width 109 height 13
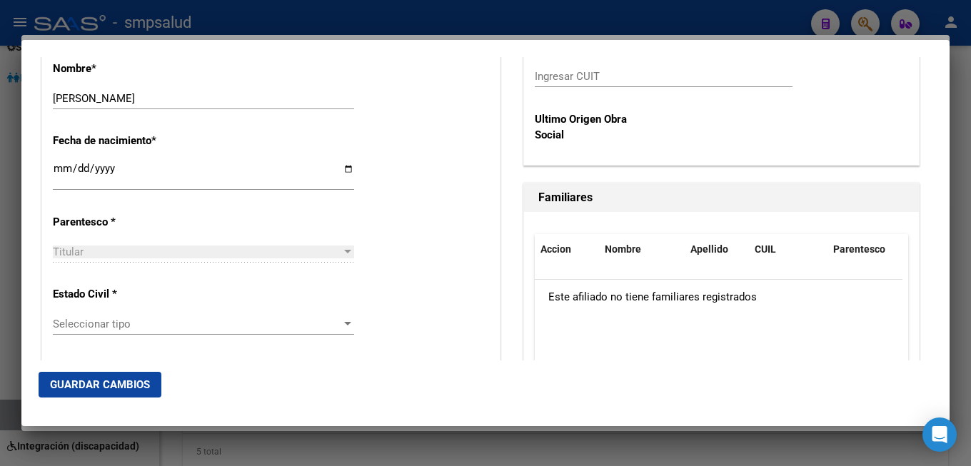
scroll to position [771, 0]
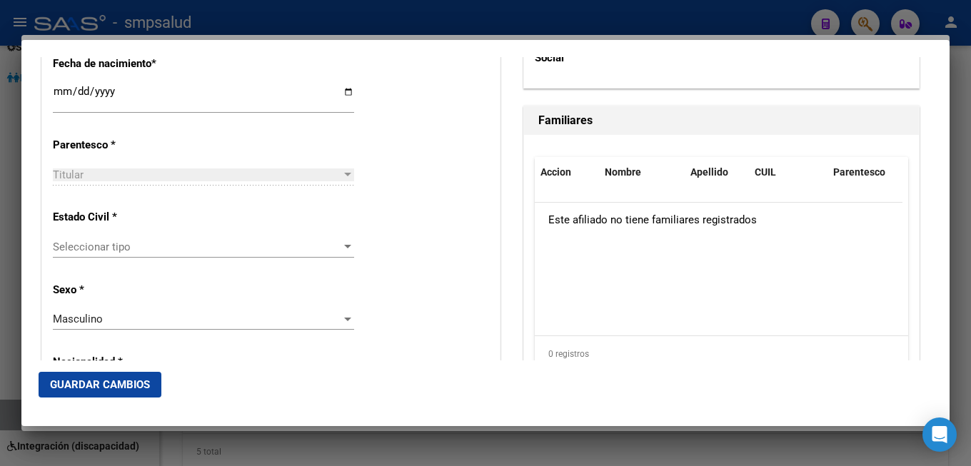
click at [288, 167] on div "Titular Seleccionar parentesco" at bounding box center [203, 174] width 301 height 21
click at [289, 164] on div "Titular Seleccionar parentesco" at bounding box center [203, 174] width 301 height 21
click at [279, 241] on span "Seleccionar tipo" at bounding box center [197, 247] width 289 height 13
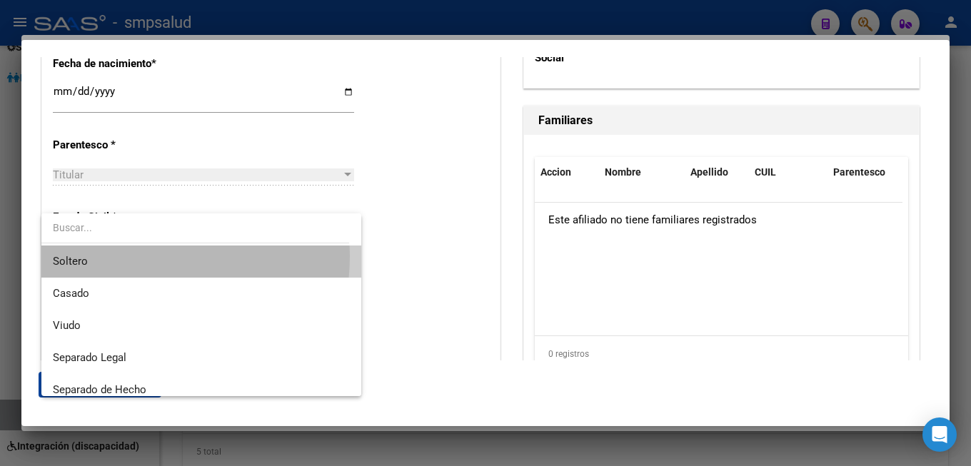
click at [135, 256] on span "Soltero" at bounding box center [201, 262] width 297 height 32
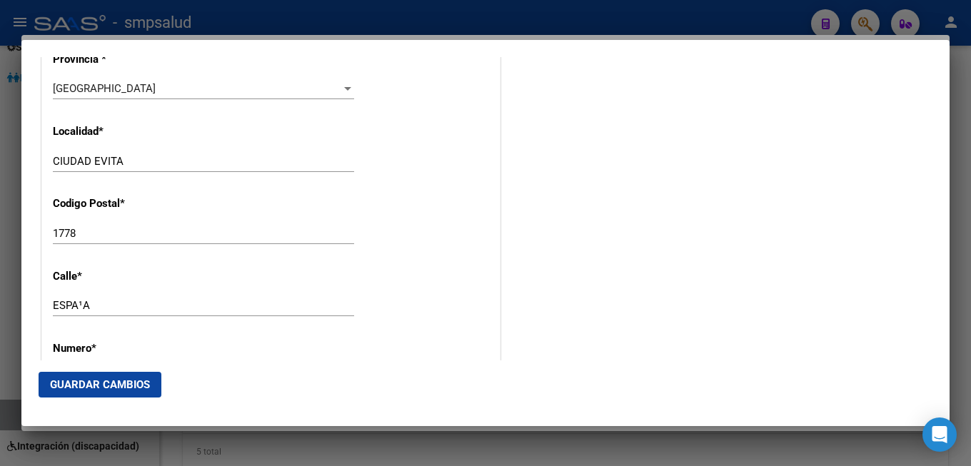
scroll to position [1543, 0]
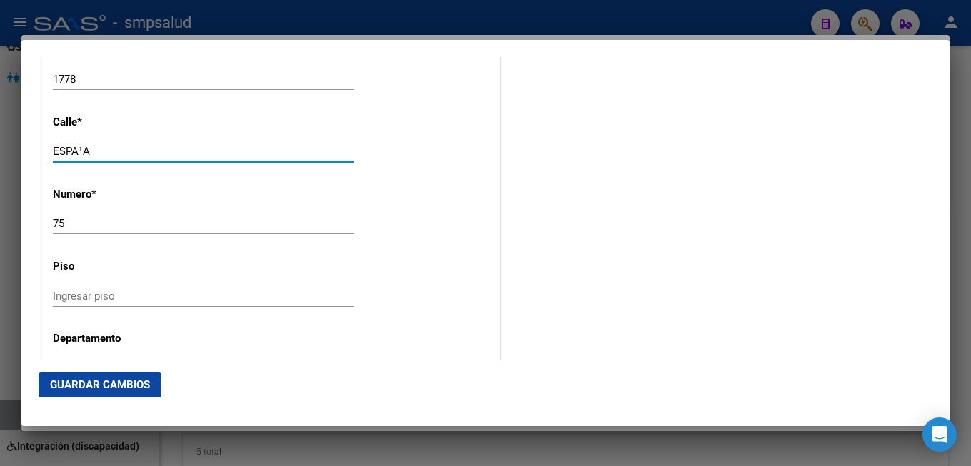
drag, startPoint x: 118, startPoint y: 126, endPoint x: 0, endPoint y: 101, distance: 120.6
click at [53, 145] on input "ESPA¹A" at bounding box center [203, 151] width 301 height 13
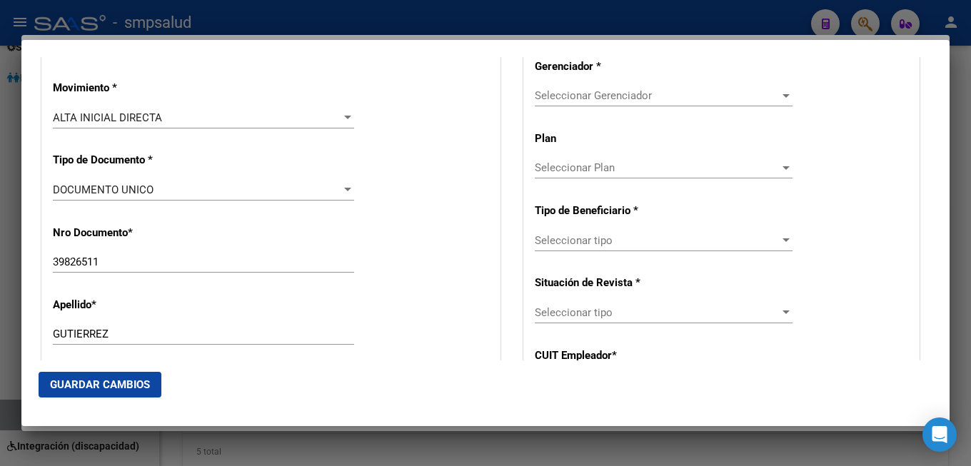
scroll to position [463, 0]
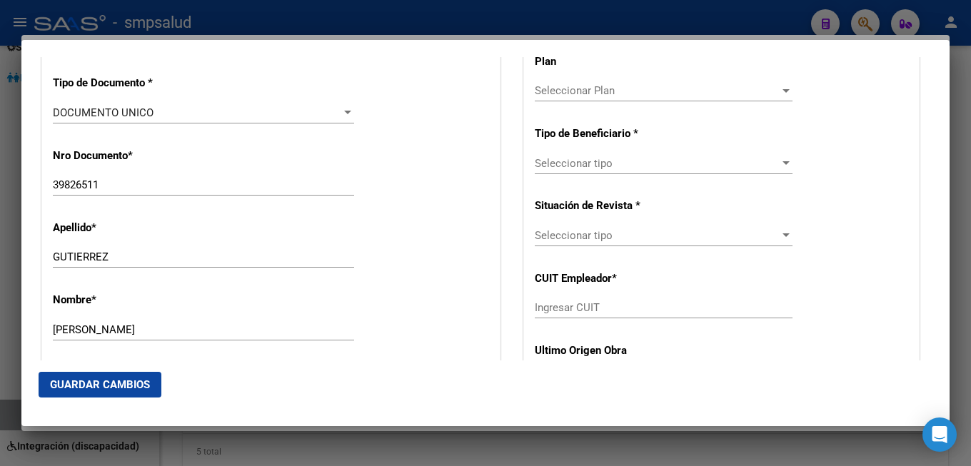
type input "[GEOGRAPHIC_DATA]"
click at [124, 381] on span "Guardar Cambios" at bounding box center [100, 384] width 100 height 13
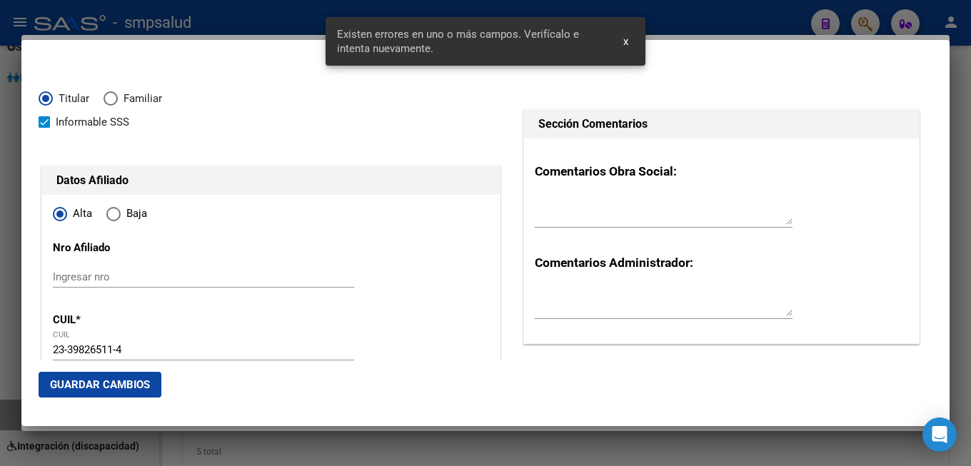
scroll to position [231, 0]
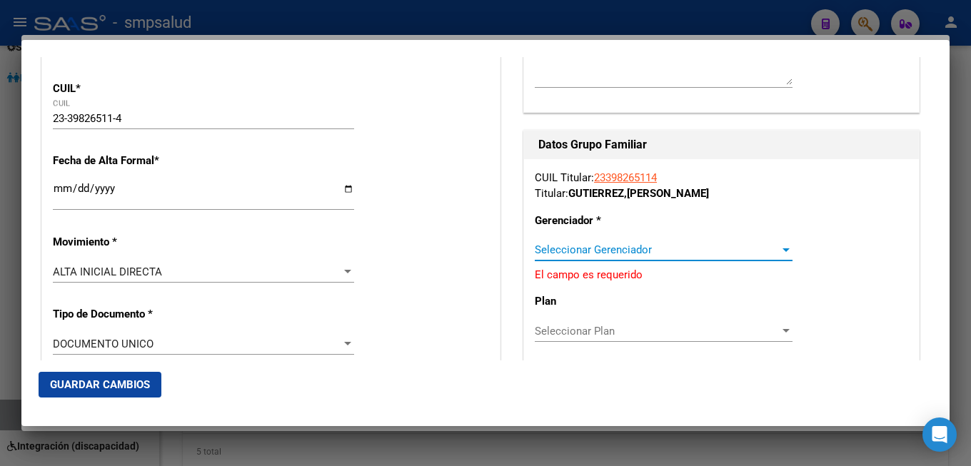
click at [769, 251] on span "Seleccionar Gerenciador" at bounding box center [657, 250] width 245 height 13
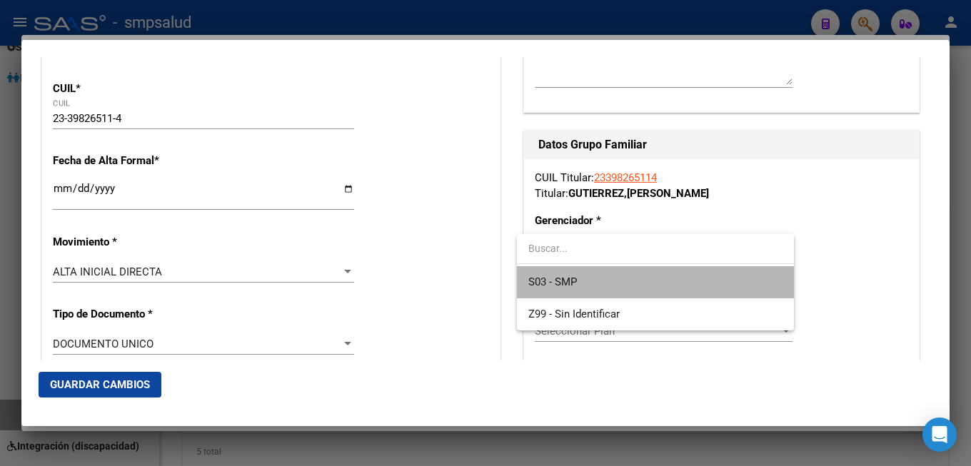
drag, startPoint x: 661, startPoint y: 277, endPoint x: 658, endPoint y: 287, distance: 10.4
click at [660, 278] on span "S03 - SMP" at bounding box center [655, 282] width 254 height 32
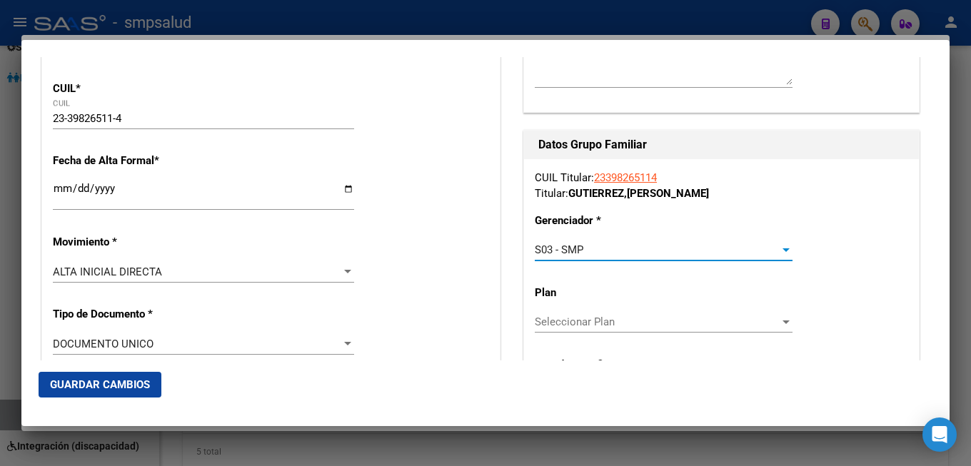
scroll to position [386, 0]
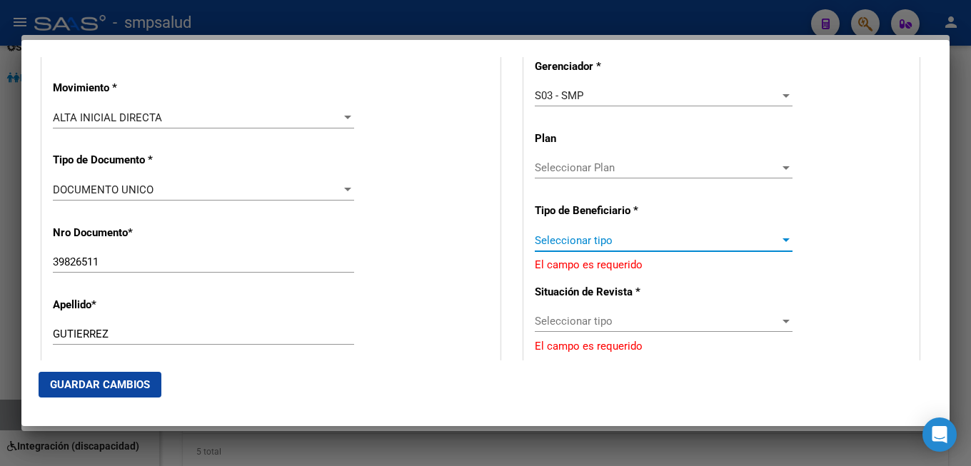
click at [632, 242] on span "Seleccionar tipo" at bounding box center [657, 240] width 245 height 13
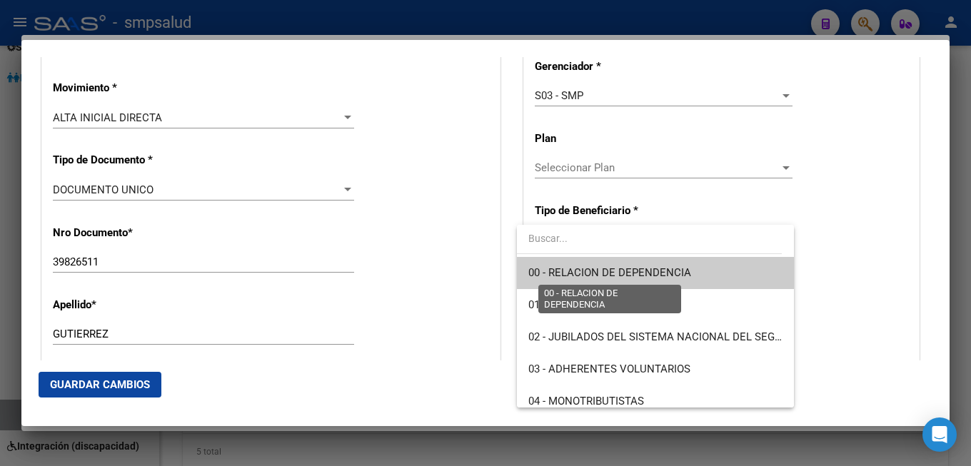
click at [624, 274] on span "00 - RELACION DE DEPENDENCIA" at bounding box center [609, 272] width 163 height 13
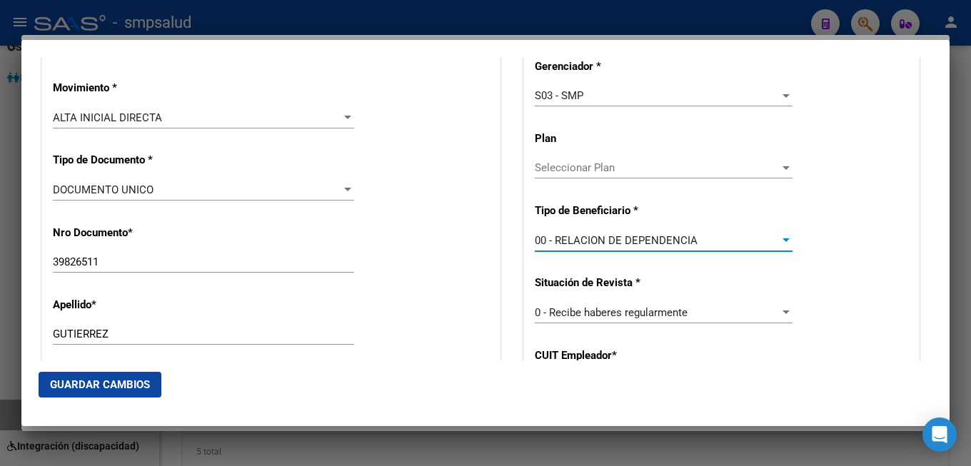
type input "30-69550405-1"
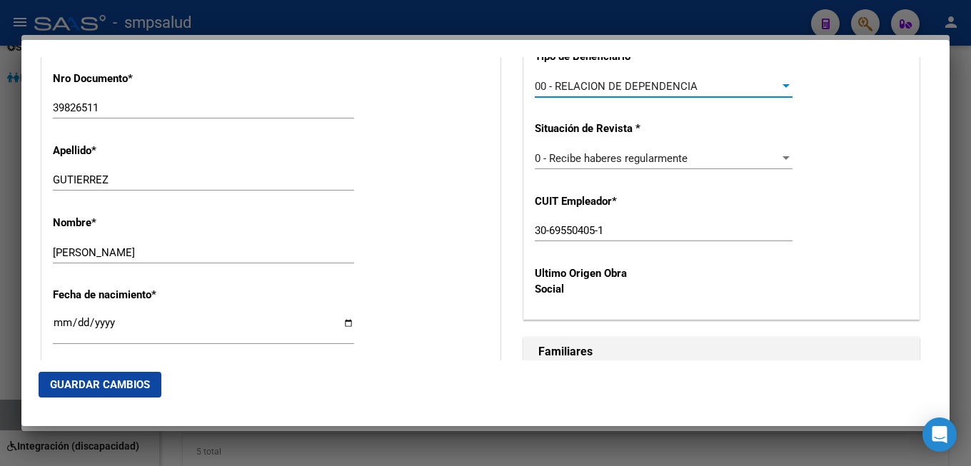
scroll to position [694, 0]
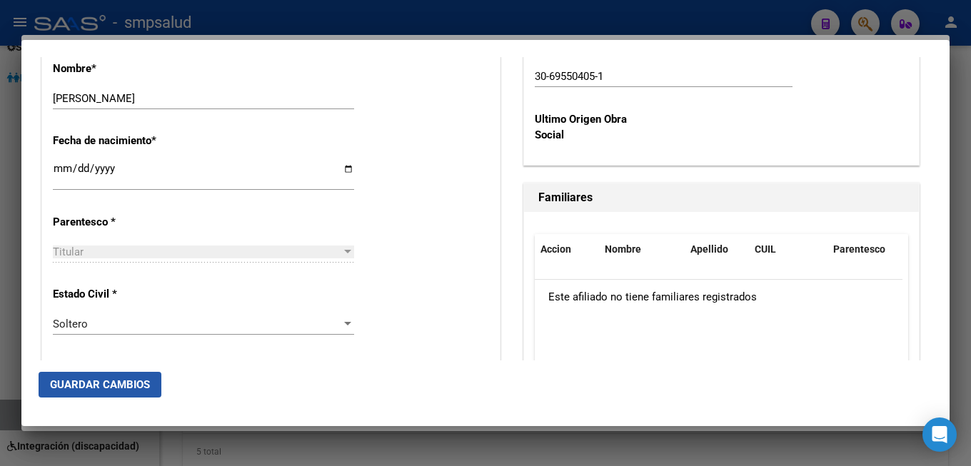
click at [116, 383] on span "Guardar Cambios" at bounding box center [100, 384] width 100 height 13
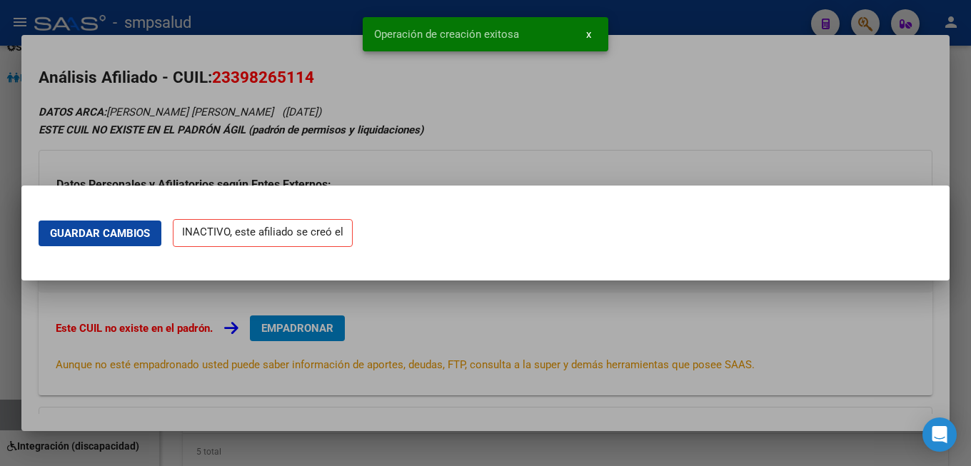
scroll to position [0, 0]
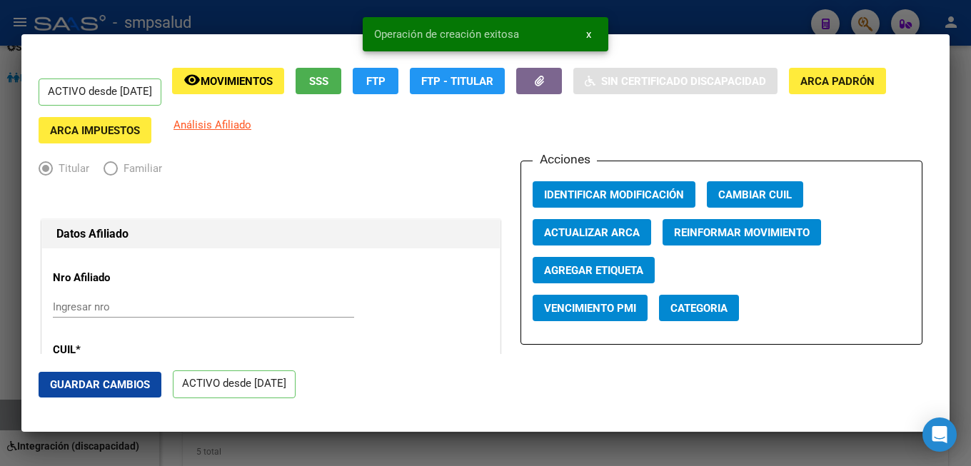
click at [588, 37] on span "x" at bounding box center [588, 34] width 5 height 13
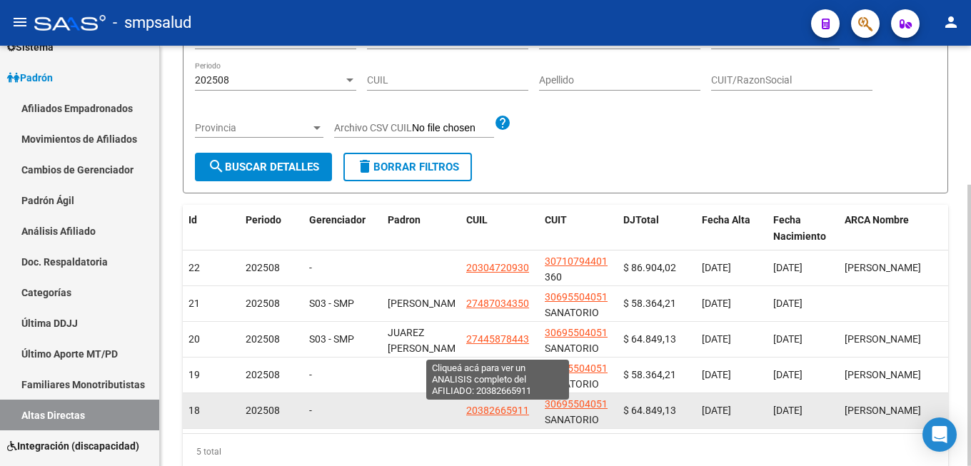
click at [487, 406] on span "20382665911" at bounding box center [497, 410] width 63 height 11
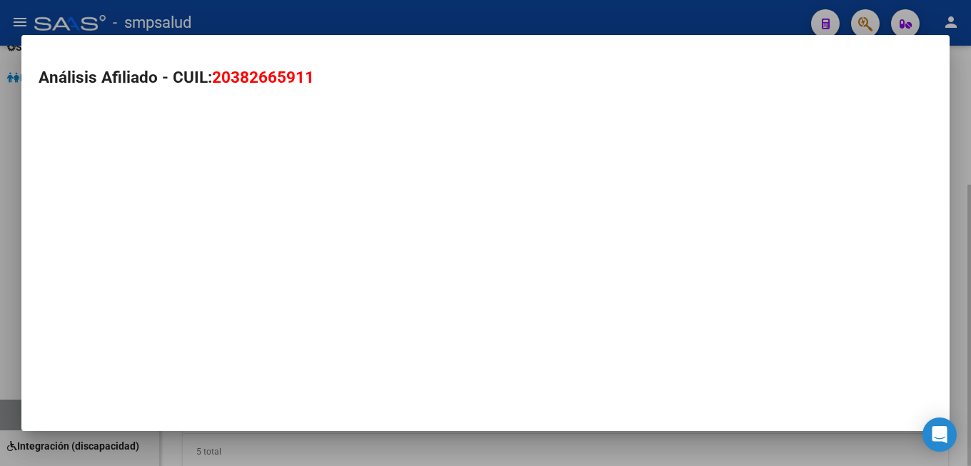
type textarea "20382665911"
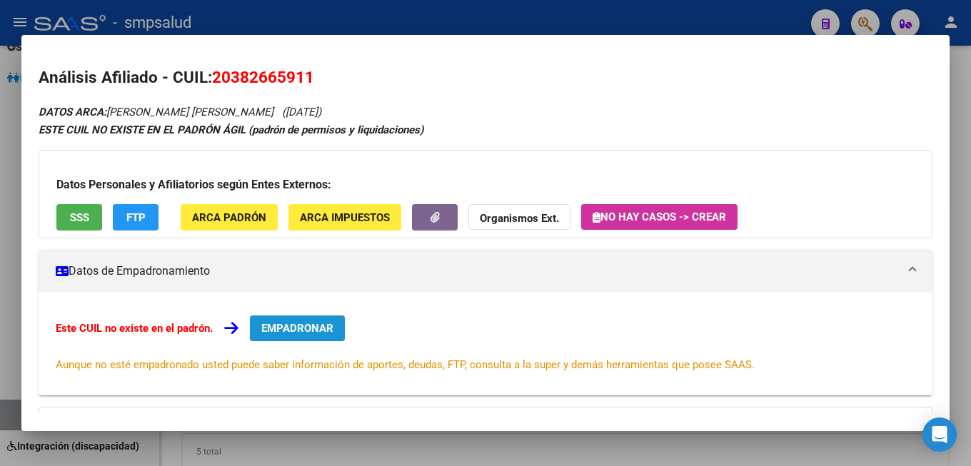
click at [306, 326] on span "EMPADRONAR" at bounding box center [297, 328] width 72 height 13
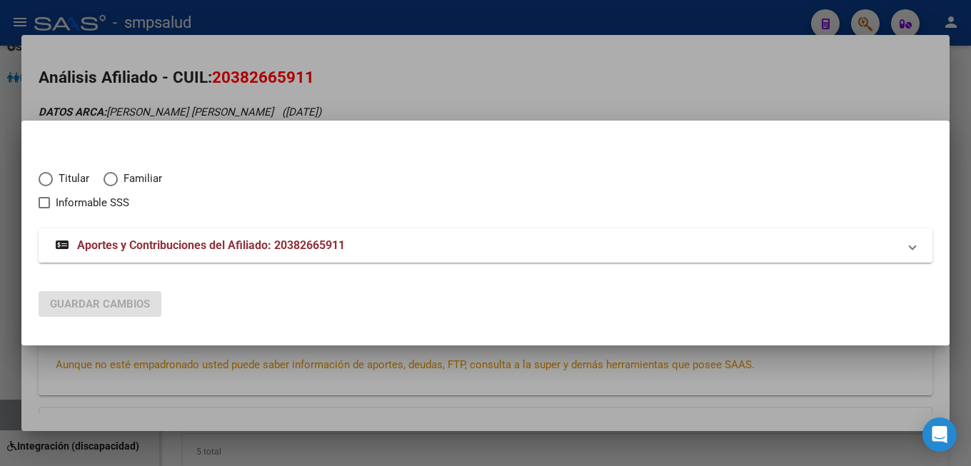
click at [68, 177] on span "Titular" at bounding box center [71, 179] width 36 height 16
click at [53, 177] on input "Titular" at bounding box center [46, 179] width 14 height 14
radio input "true"
checkbox input "true"
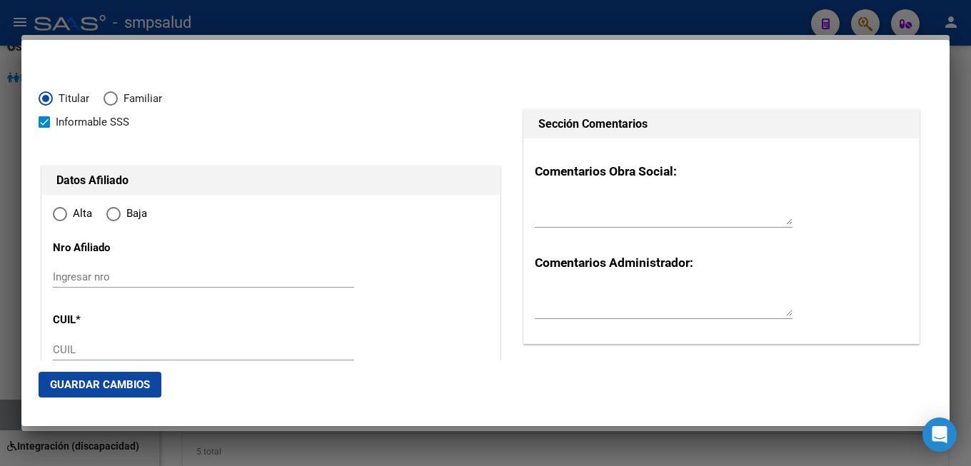
type input "20-38266591-1"
radio input "true"
type input "38266591"
type input "DOMINGUEZ"
type input "[PERSON_NAME]"
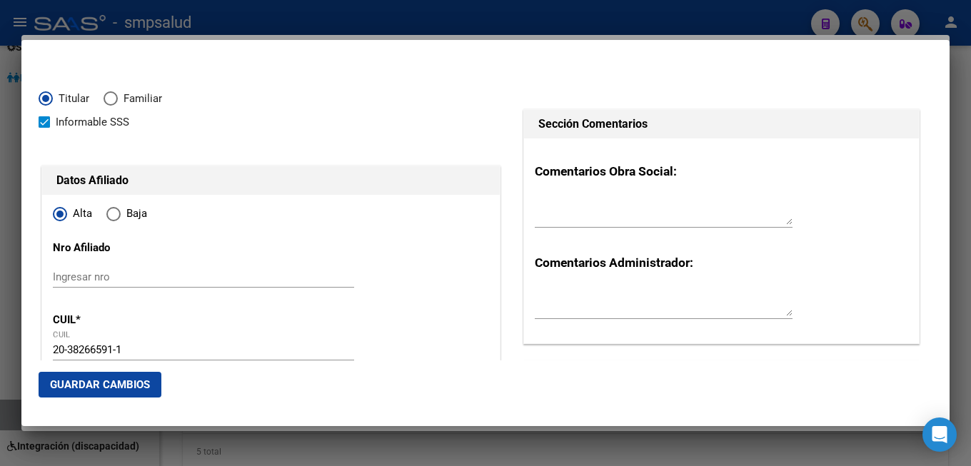
type input "[DATE]"
type input "[PERSON_NAME]"
type input "1765"
type input "ALBARRACIN"
type input "3715"
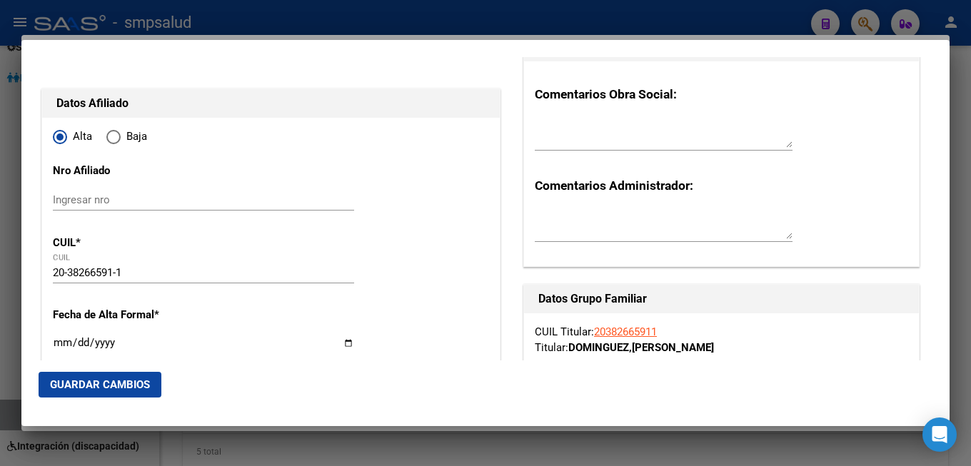
scroll to position [154, 0]
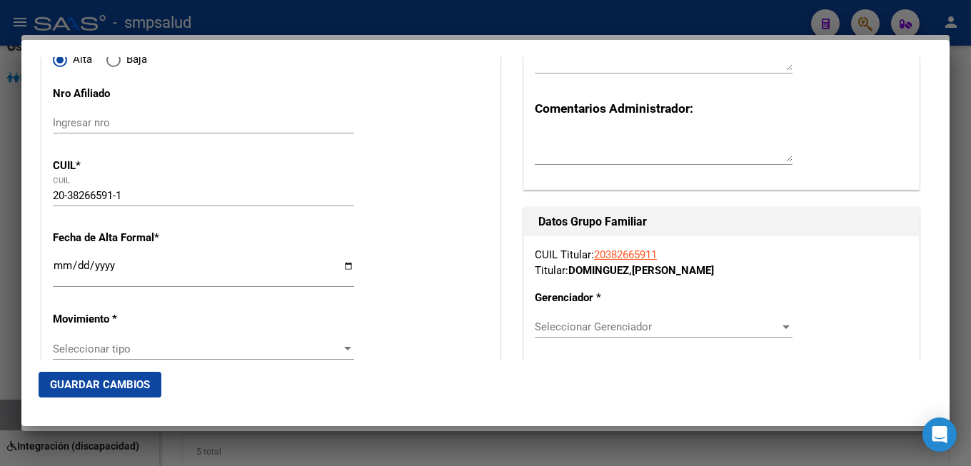
click at [63, 268] on input "Ingresar fecha" at bounding box center [203, 271] width 301 height 23
type input "[DATE]"
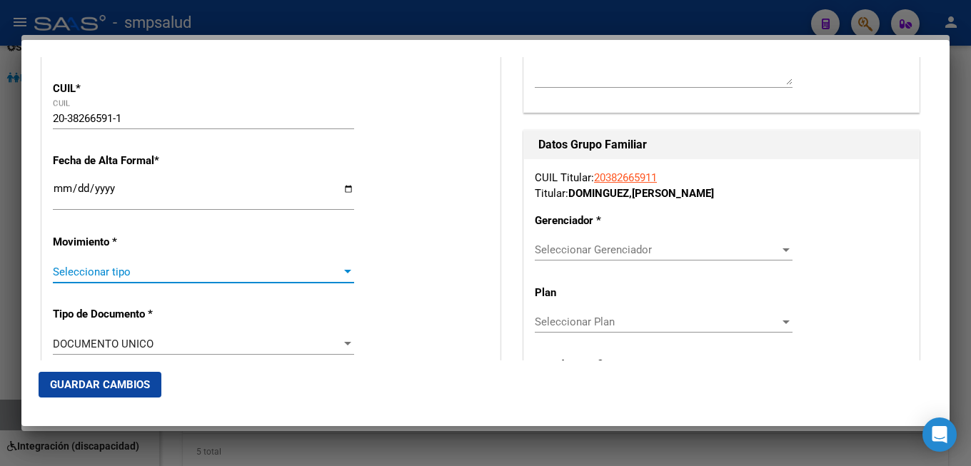
click at [104, 266] on span "Seleccionar tipo" at bounding box center [197, 272] width 289 height 13
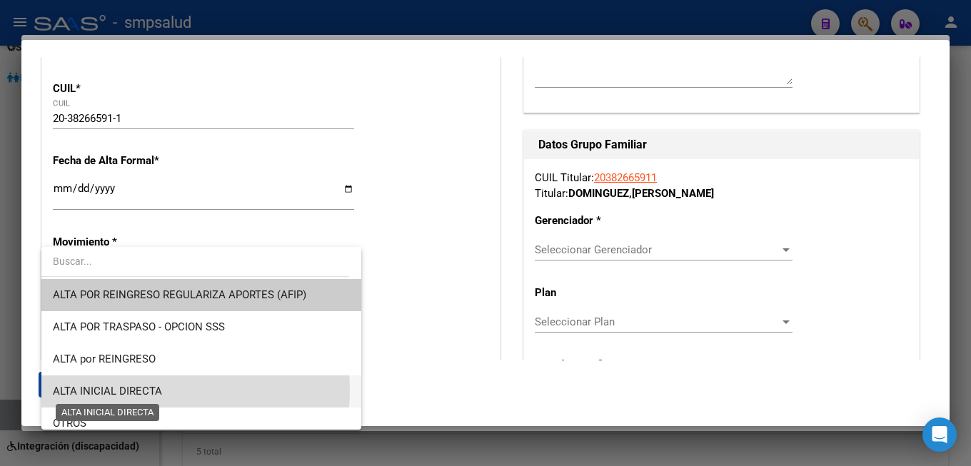
click at [142, 390] on span "ALTA INICIAL DIRECTA" at bounding box center [107, 391] width 109 height 13
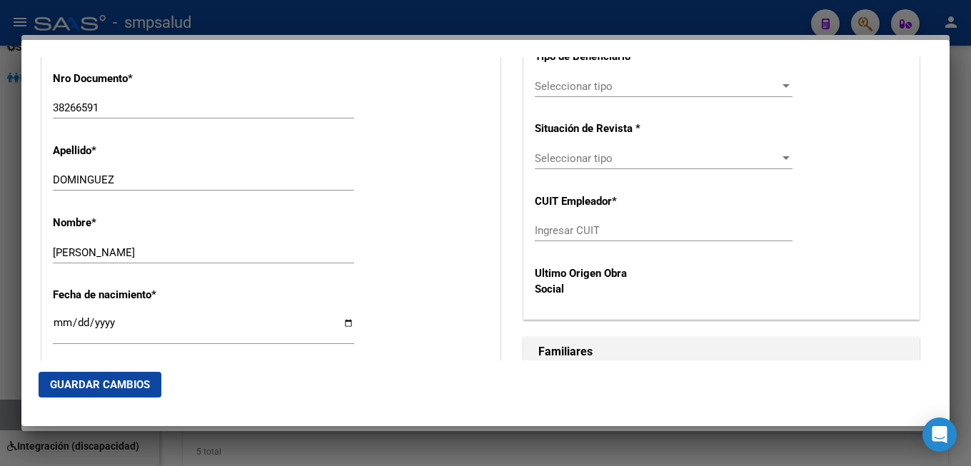
scroll to position [771, 0]
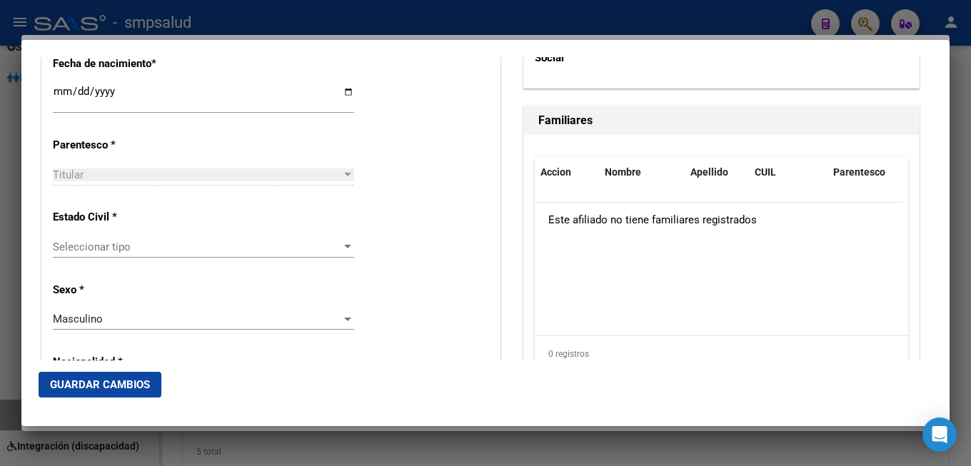
click at [141, 241] on span "Seleccionar tipo" at bounding box center [197, 247] width 289 height 13
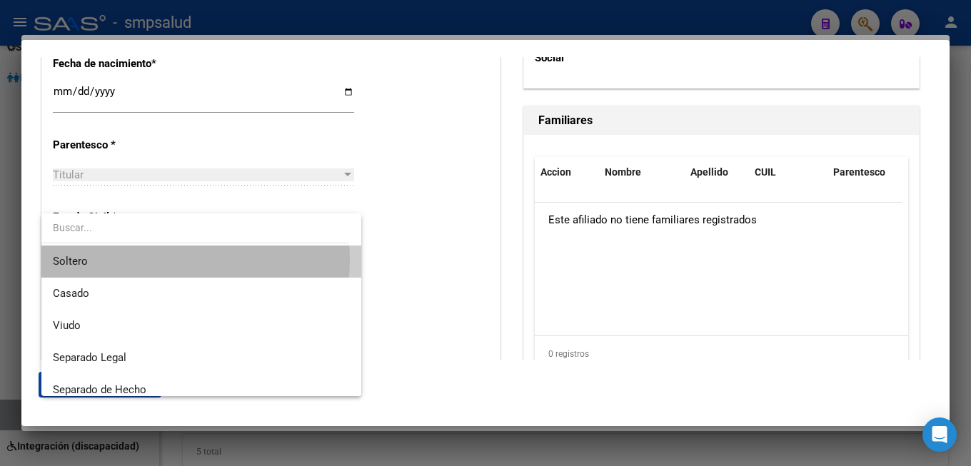
click at [146, 260] on span "Soltero" at bounding box center [201, 262] width 297 height 32
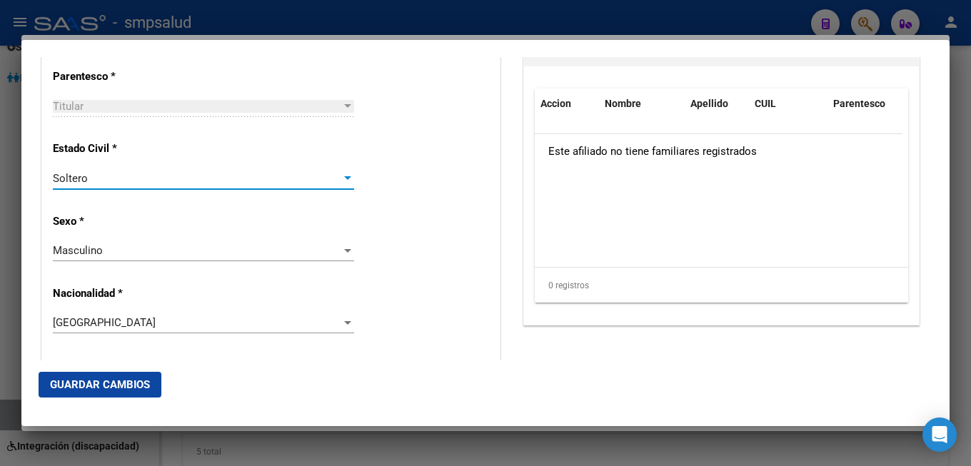
scroll to position [300, 0]
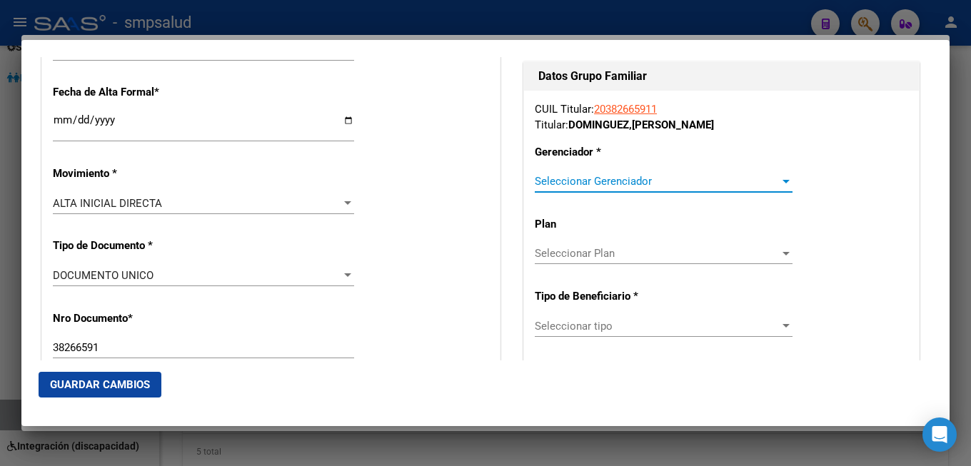
click at [663, 176] on span "Seleccionar Gerenciador" at bounding box center [657, 181] width 245 height 13
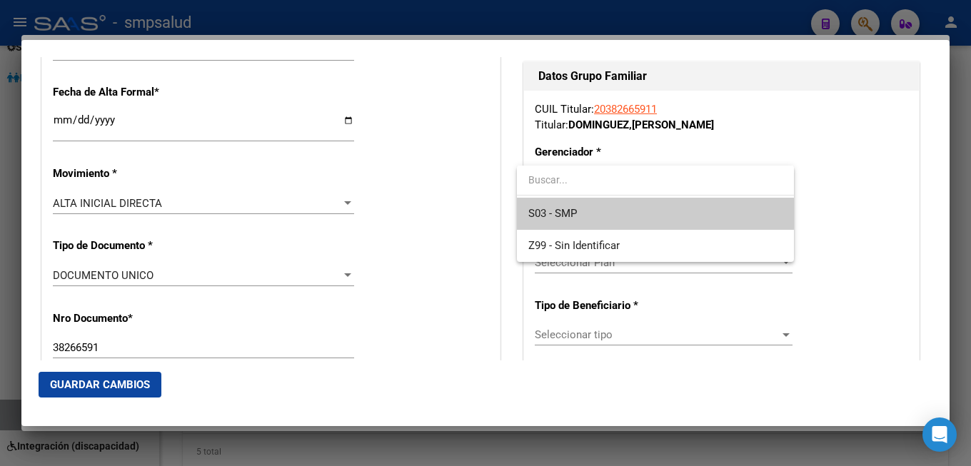
click at [615, 205] on span "S03 - SMP" at bounding box center [655, 214] width 254 height 32
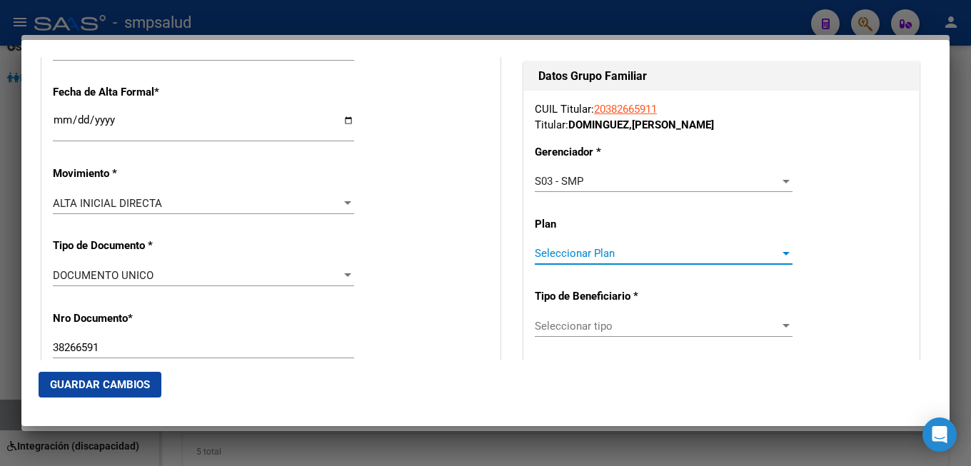
click at [675, 255] on span "Seleccionar Plan" at bounding box center [657, 253] width 245 height 13
click at [688, 332] on div at bounding box center [485, 233] width 971 height 466
click at [678, 326] on span "Seleccionar tipo" at bounding box center [657, 326] width 245 height 13
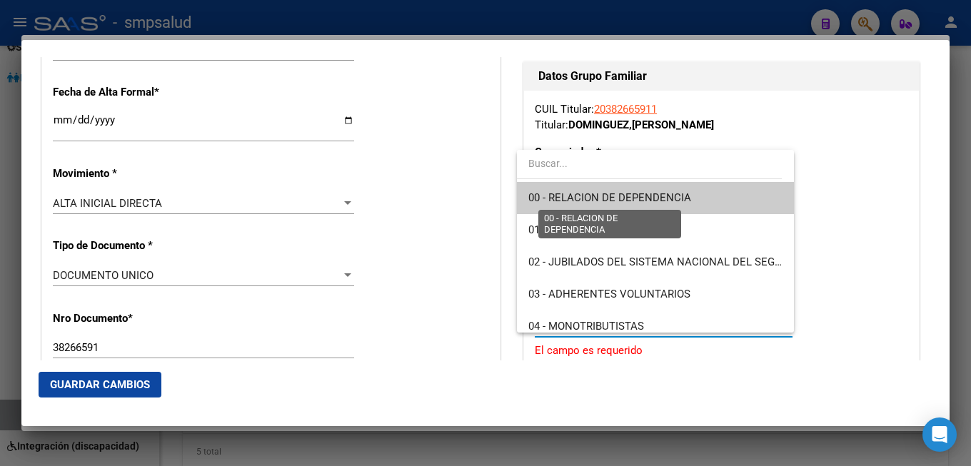
click at [586, 201] on span "00 - RELACION DE DEPENDENCIA" at bounding box center [609, 197] width 163 height 13
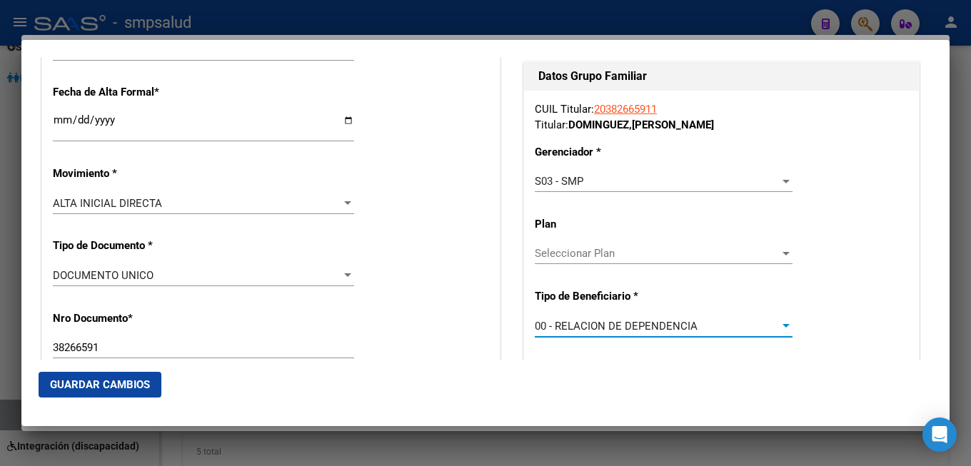
type input "30-69550405-1"
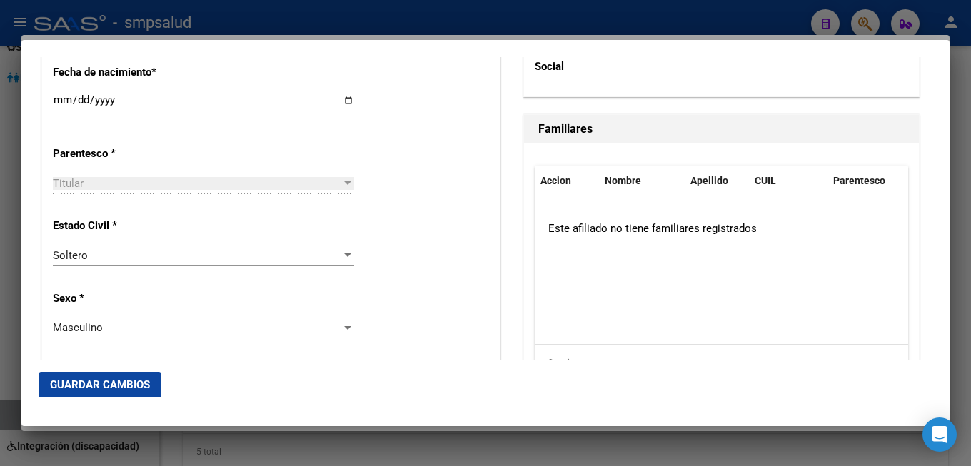
scroll to position [840, 0]
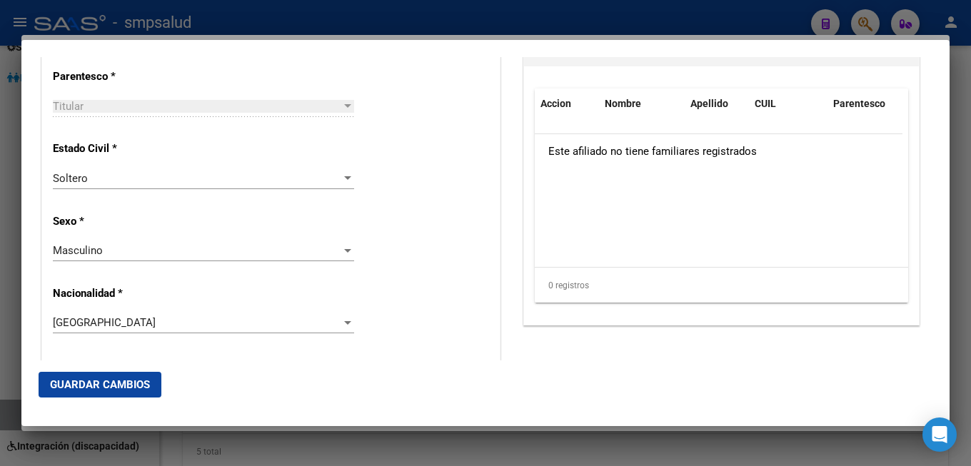
click at [96, 381] on span "Guardar Cambios" at bounding box center [100, 384] width 100 height 13
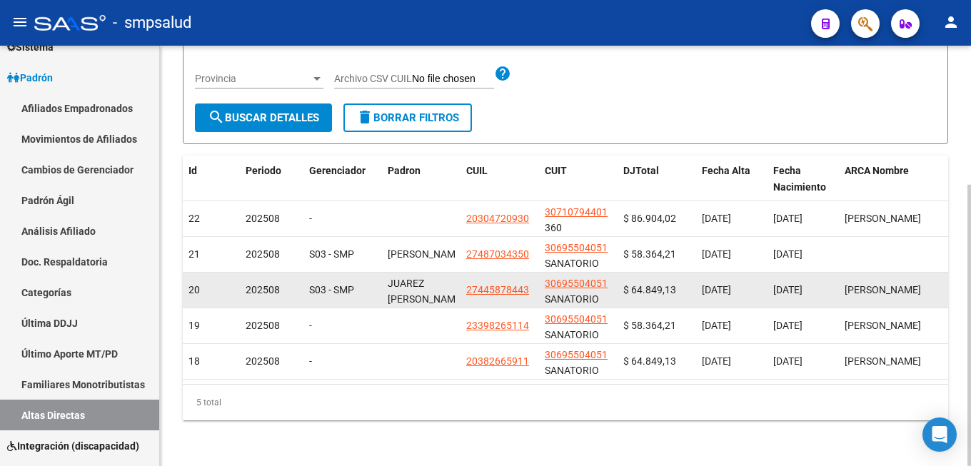
scroll to position [0, 0]
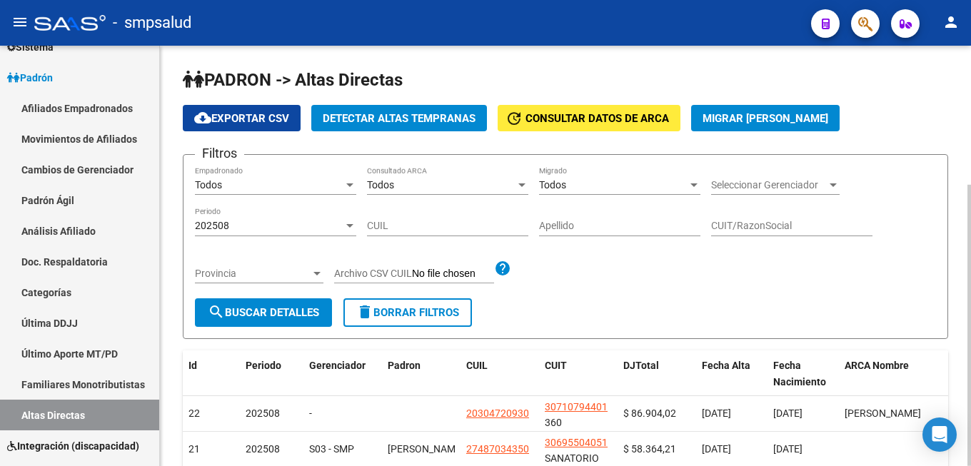
click at [784, 120] on span "Migrar [PERSON_NAME]" at bounding box center [766, 118] width 126 height 13
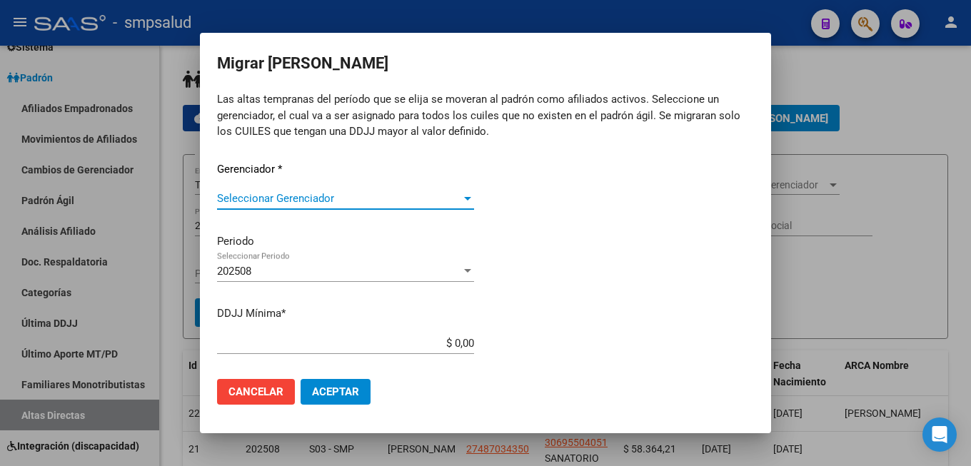
click at [449, 201] on span "Seleccionar Gerenciador" at bounding box center [339, 198] width 244 height 13
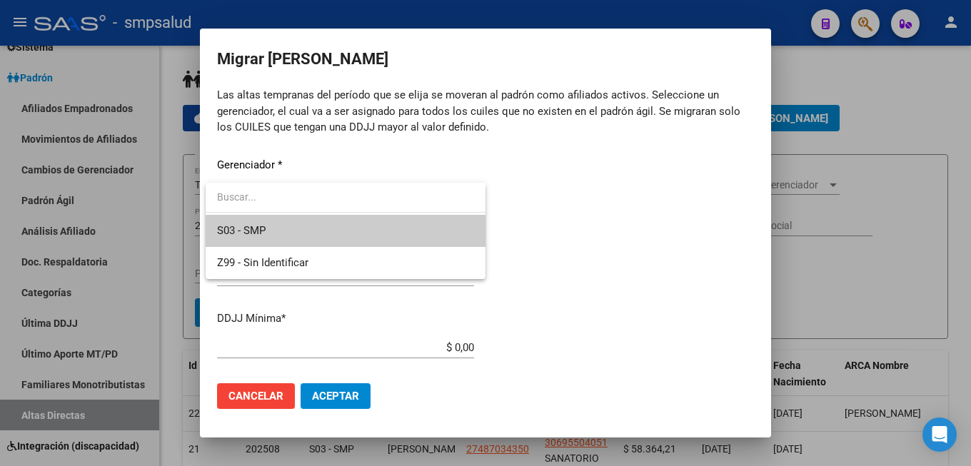
click at [878, 281] on div at bounding box center [485, 233] width 971 height 466
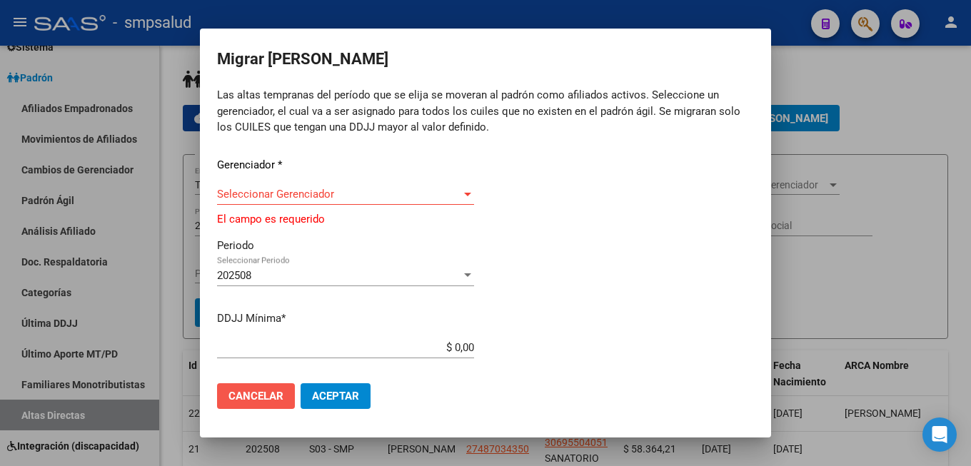
click at [270, 397] on span "Cancelar" at bounding box center [256, 396] width 55 height 13
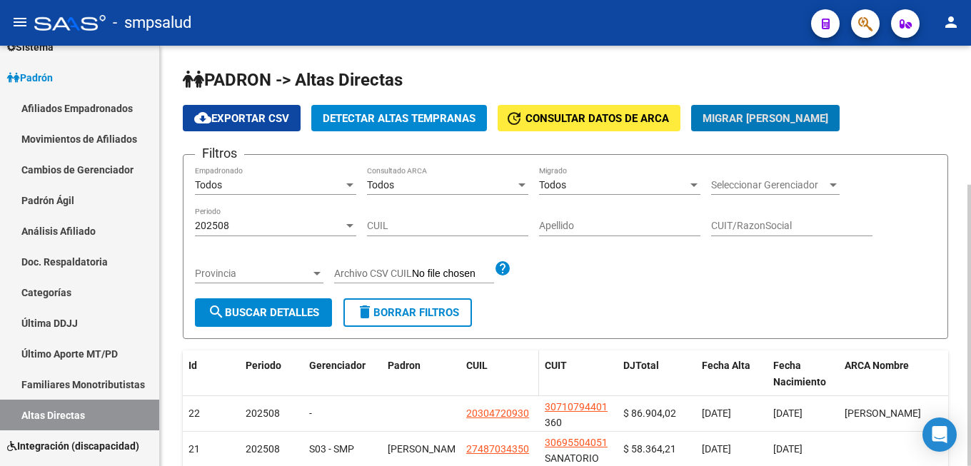
scroll to position [208, 0]
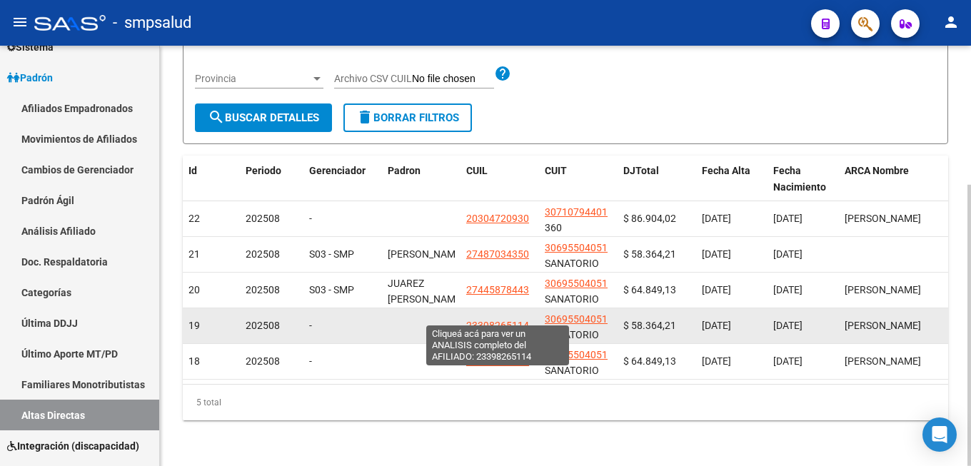
click at [511, 320] on span "23398265114" at bounding box center [497, 325] width 63 height 11
type textarea "23398265114"
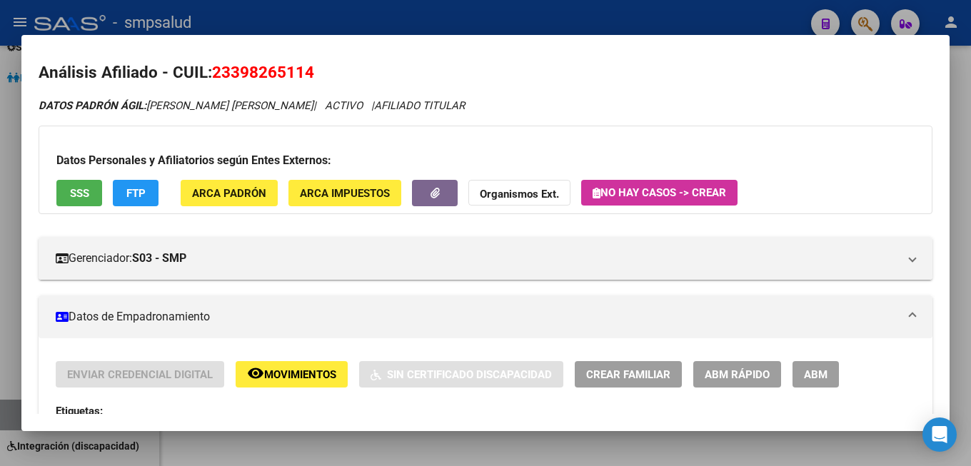
scroll to position [0, 0]
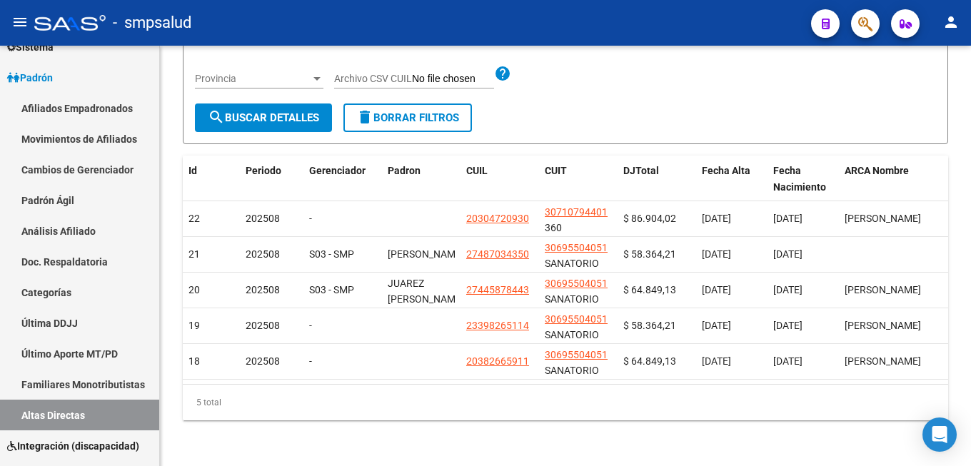
click at [159, 80] on mat-sidenav "Firma Express Inicio Calendario SSS Instructivos Contacto OS Reportes Tablero d…" at bounding box center [80, 256] width 160 height 421
click at [160, 74] on div "PADRON -> Altas Directas cloud_download Exportar CSV Detectar Altas Tempranas u…" at bounding box center [565, 159] width 811 height 616
click at [160, 69] on div "PADRON -> Altas Directas cloud_download Exportar CSV Detectar Altas Tempranas u…" at bounding box center [565, 159] width 811 height 616
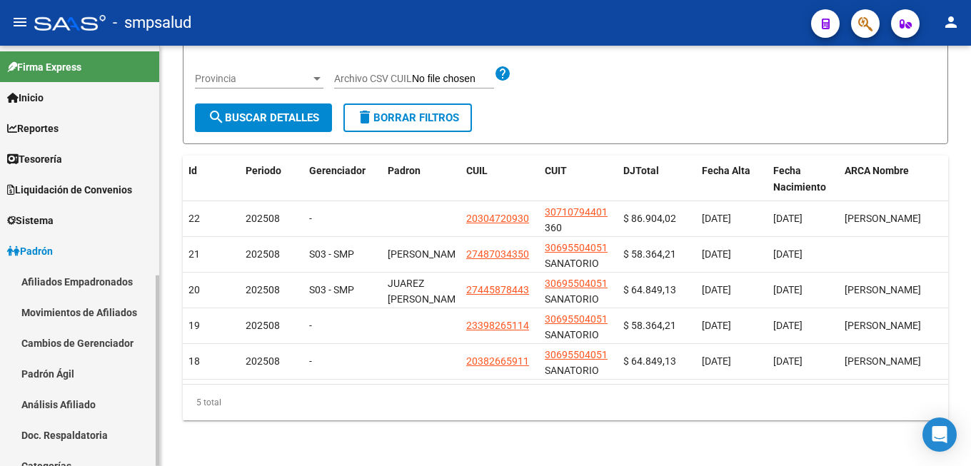
click at [169, 62] on mat-sidenav-container "Firma Express Inicio Calendario SSS Instructivos Contacto OS Reportes Tablero d…" at bounding box center [485, 256] width 971 height 421
click at [53, 281] on link "Afiliados Empadronados" at bounding box center [79, 281] width 159 height 31
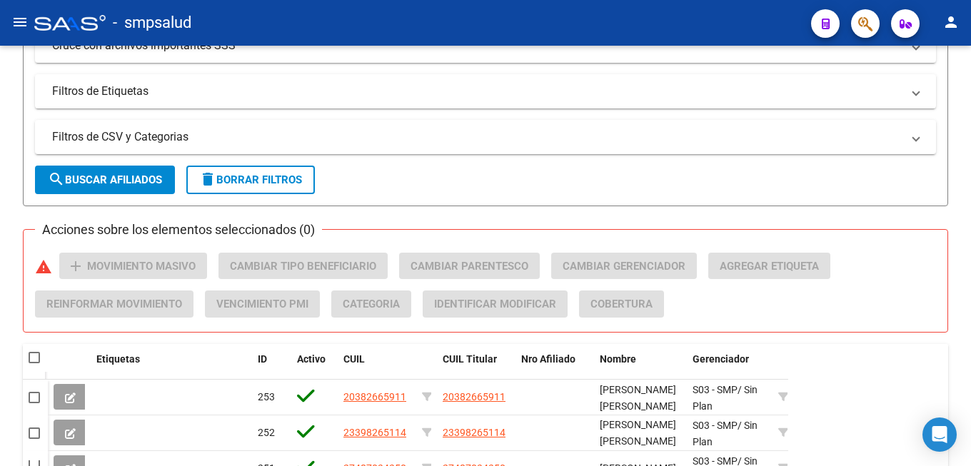
scroll to position [217, 0]
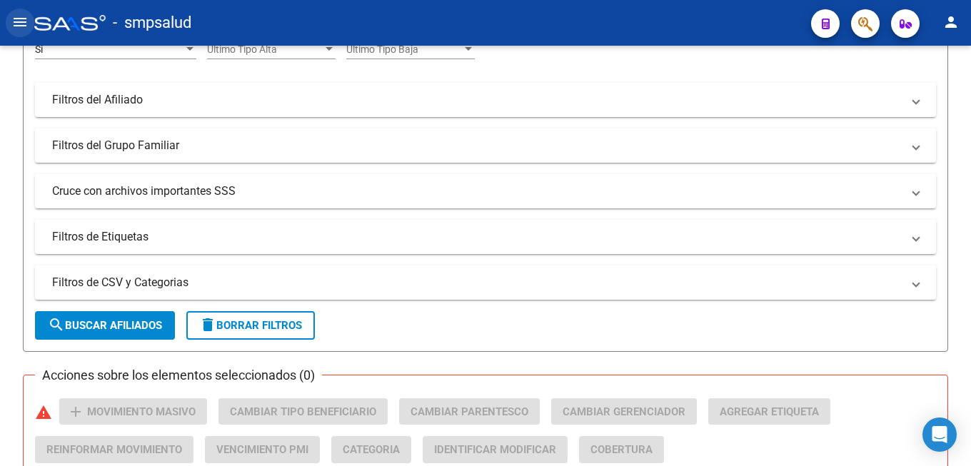
click at [16, 16] on mat-icon "menu" at bounding box center [19, 22] width 17 height 17
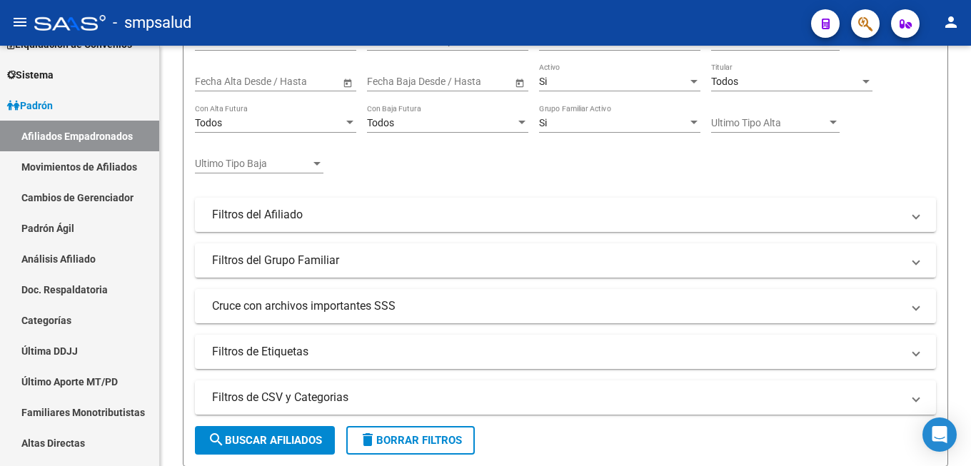
scroll to position [291, 0]
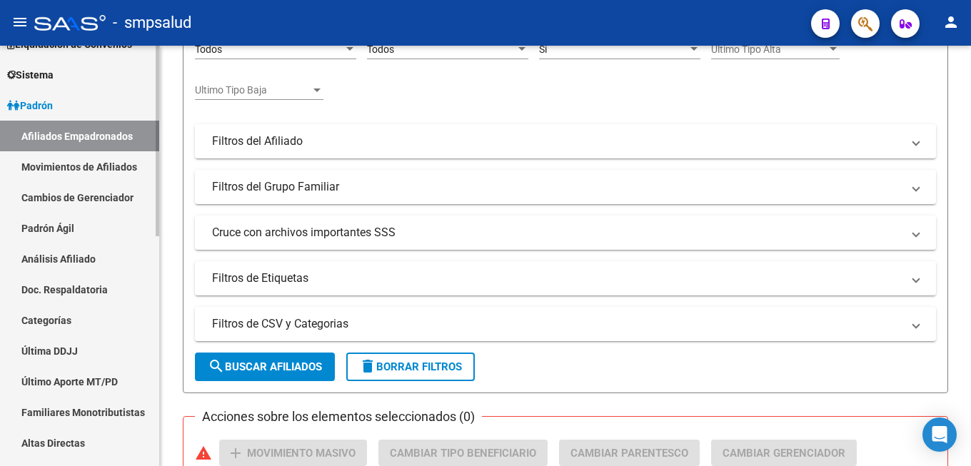
click at [93, 136] on link "Afiliados Empadronados" at bounding box center [79, 136] width 159 height 31
click at [100, 164] on link "Movimientos de Afiliados" at bounding box center [79, 166] width 159 height 31
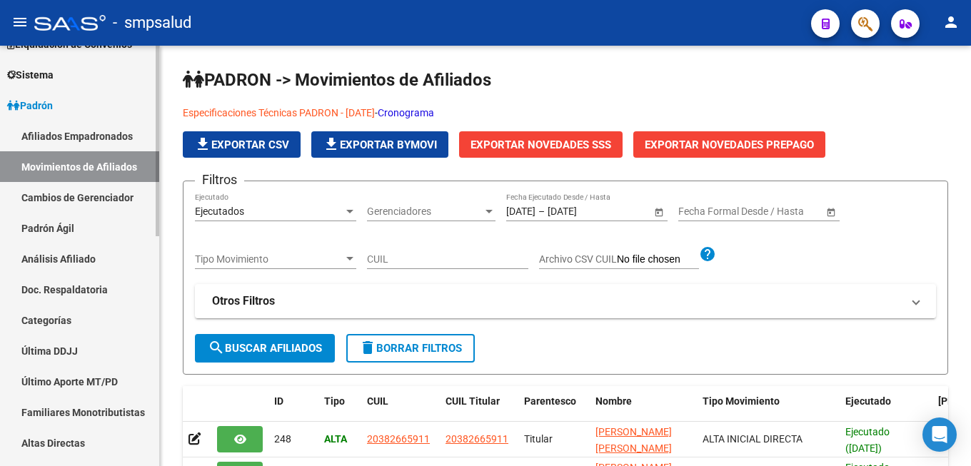
click at [106, 139] on link "Afiliados Empadronados" at bounding box center [79, 136] width 159 height 31
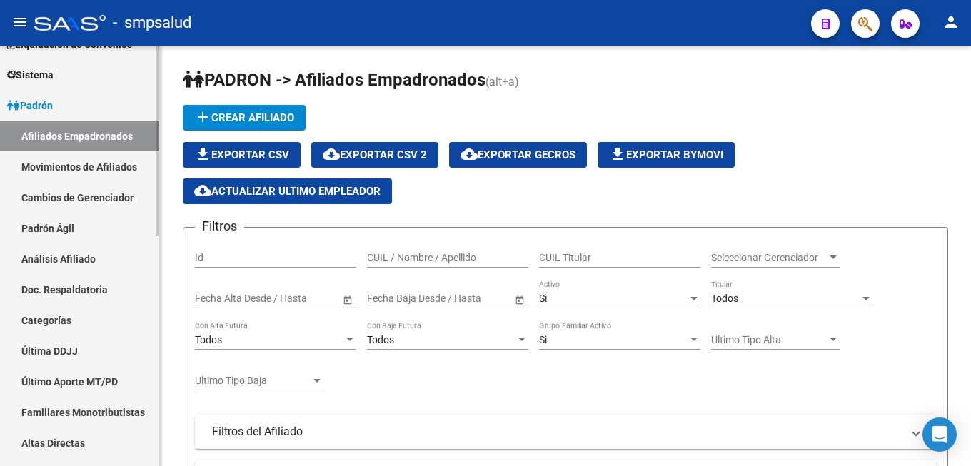
scroll to position [7, 0]
click at [53, 170] on link "Movimientos de Afiliados" at bounding box center [79, 166] width 159 height 31
